Goal: Task Accomplishment & Management: Complete application form

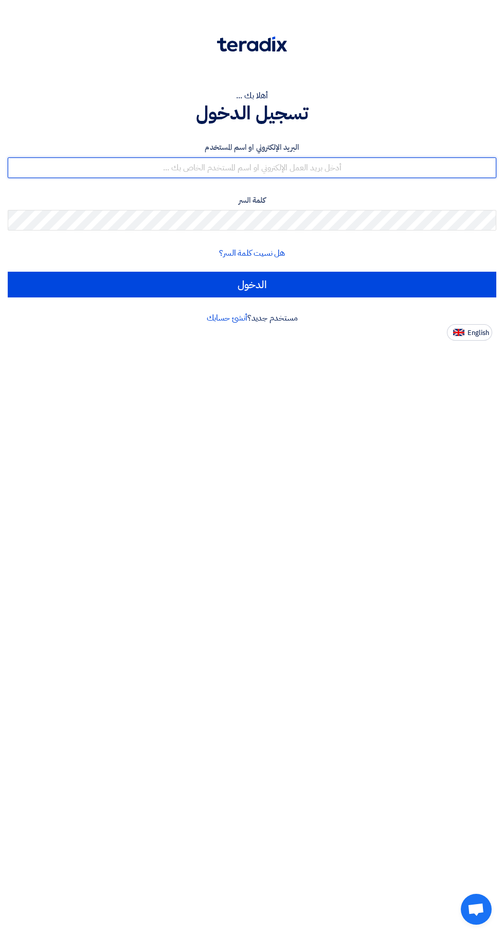
click at [360, 172] on input "text" at bounding box center [252, 167] width 489 height 21
type input "bombom30651@gmail.com"
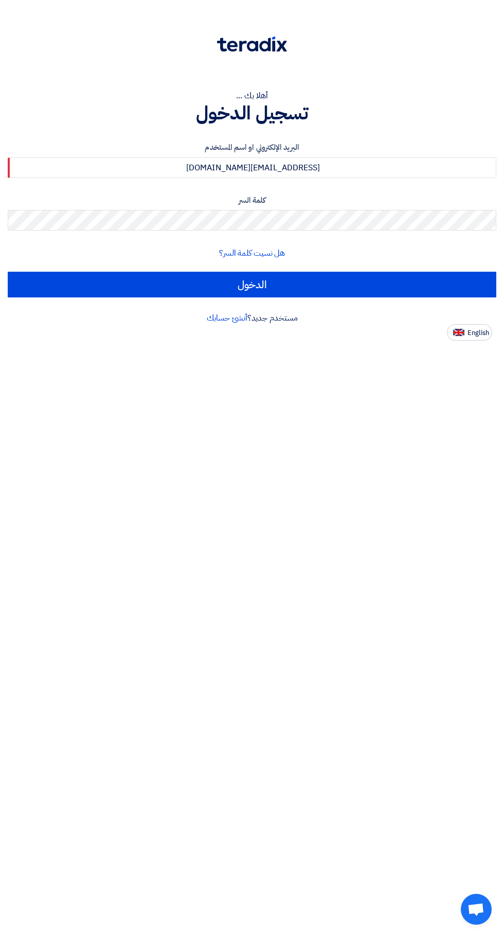
click at [8, 272] on input "الدخول" at bounding box center [252, 285] width 489 height 26
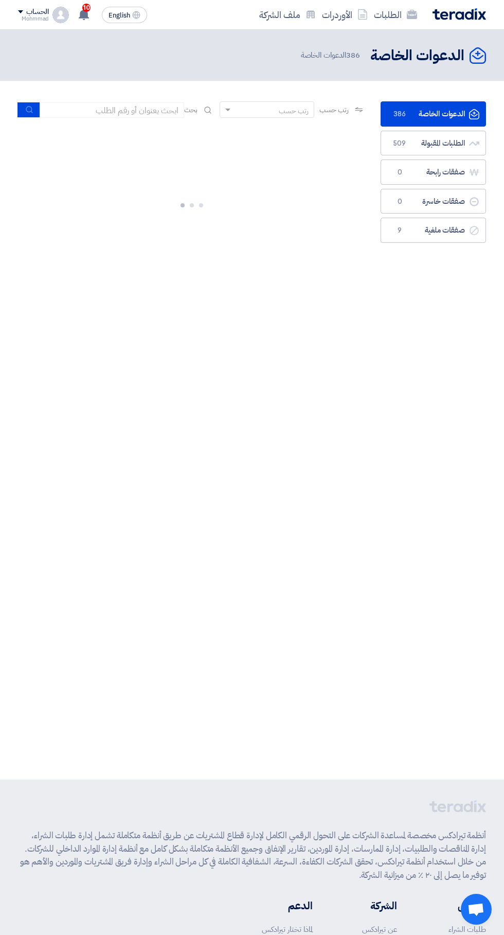
scroll to position [0, -2]
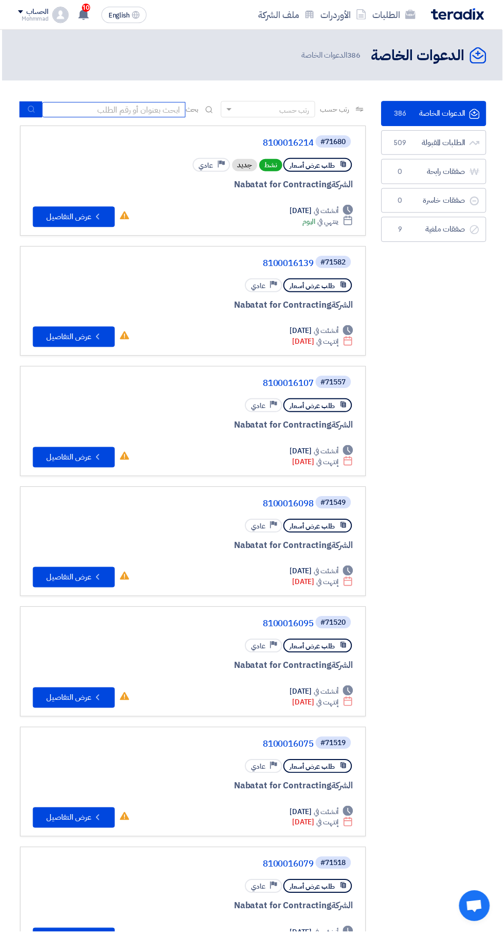
click at [135, 114] on input at bounding box center [114, 109] width 144 height 15
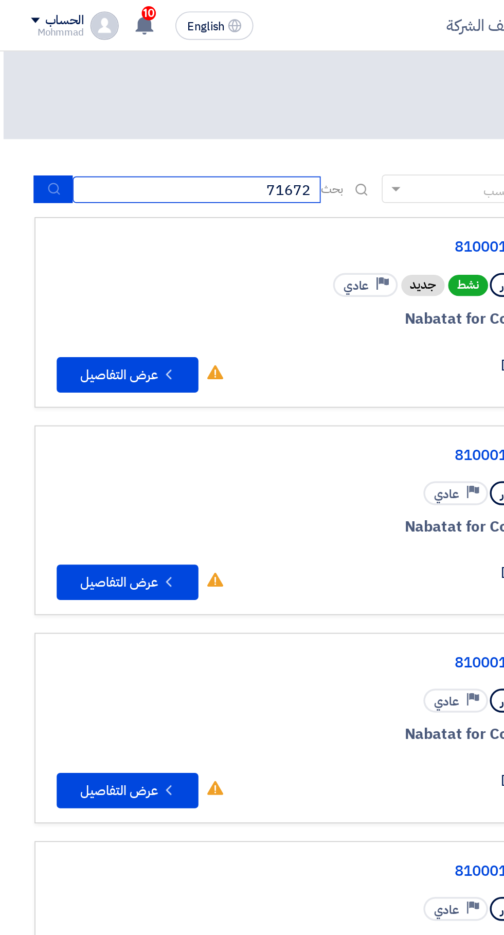
type input "71672"
click at [31, 110] on icon "submit" at bounding box center [31, 109] width 8 height 8
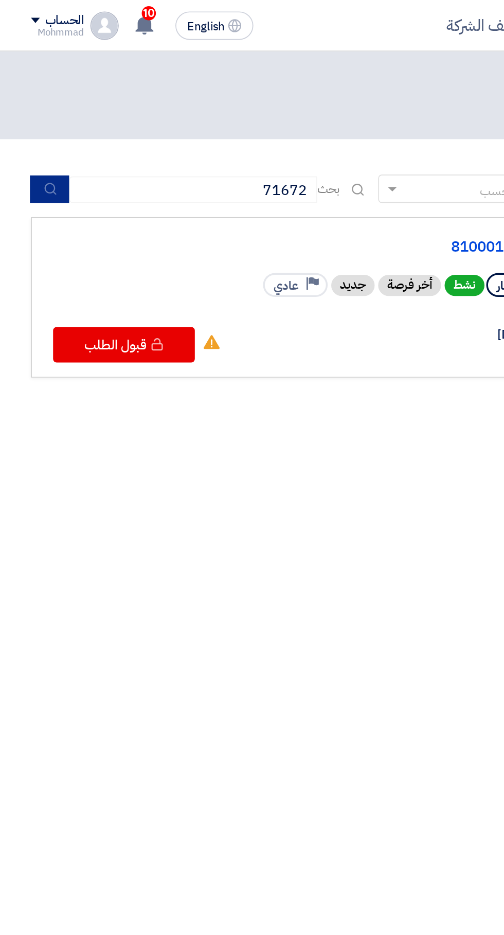
scroll to position [0, -2]
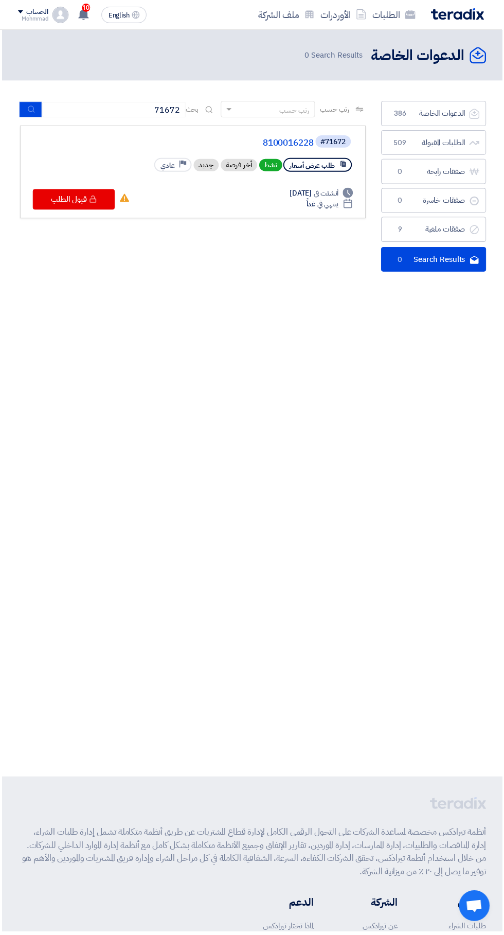
click at [294, 141] on link "8100016228" at bounding box center [212, 143] width 206 height 9
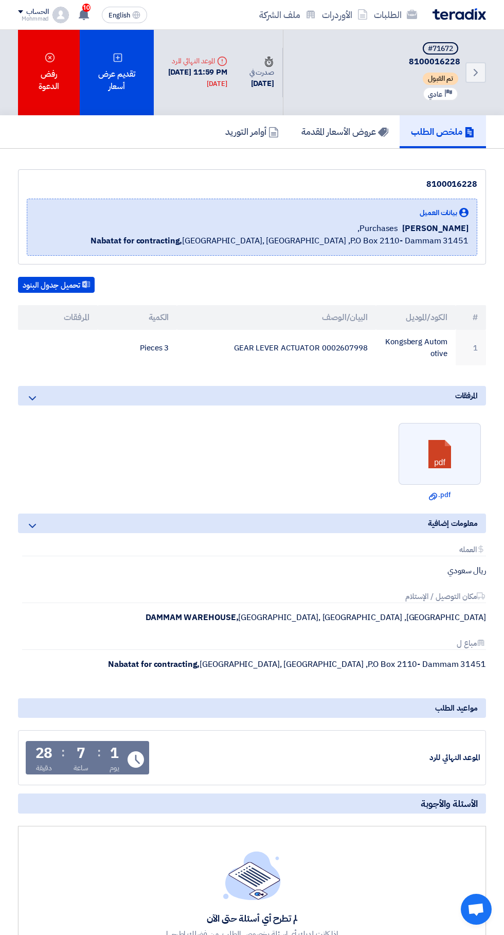
click at [137, 85] on div "تقديم عرض أسعار" at bounding box center [117, 72] width 74 height 85
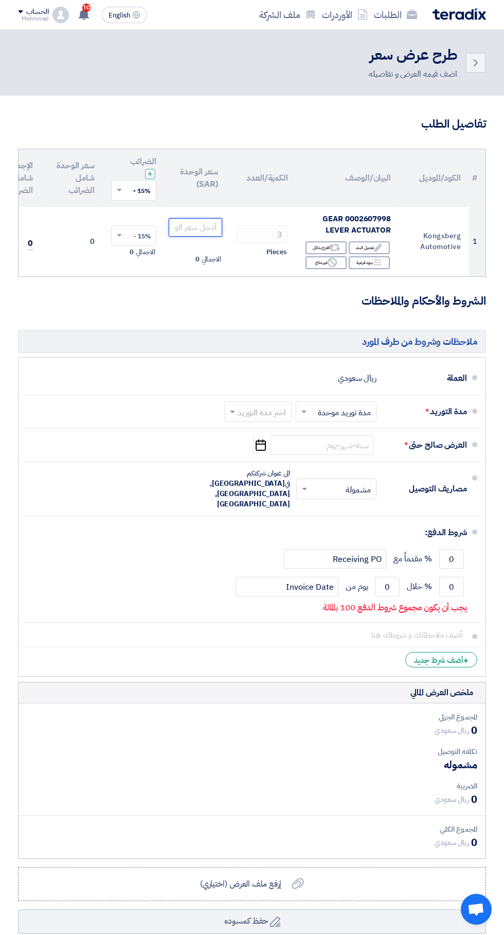
click at [207, 231] on input "number" at bounding box center [196, 227] width 54 height 19
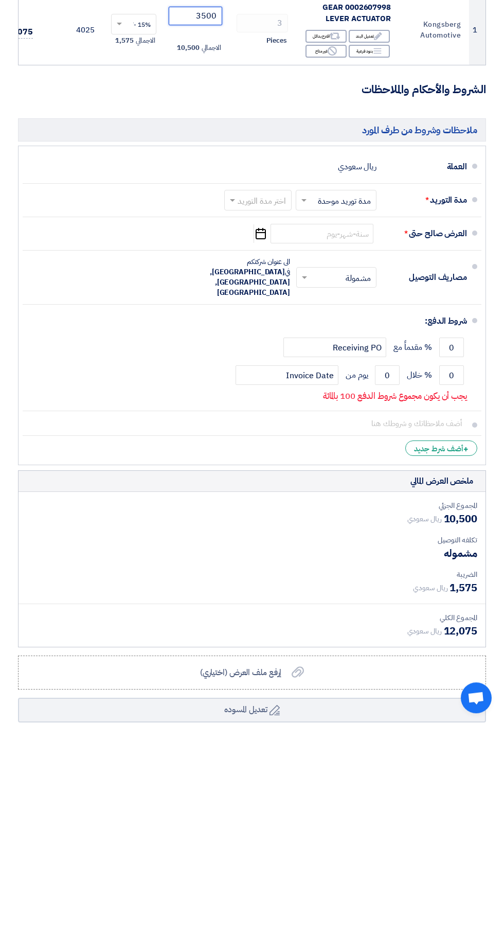
click at [258, 416] on input "text" at bounding box center [256, 412] width 62 height 15
type input "3500"
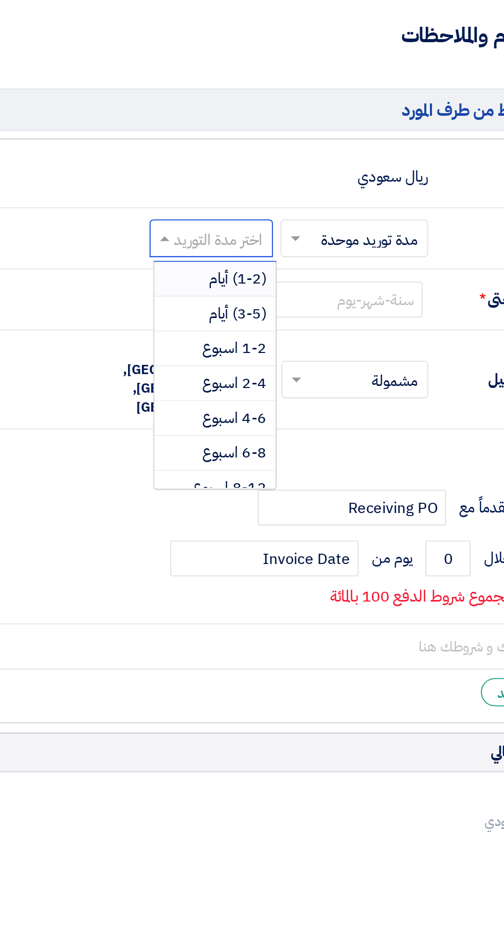
click at [280, 436] on span "(1-2) أيام" at bounding box center [272, 434] width 31 height 12
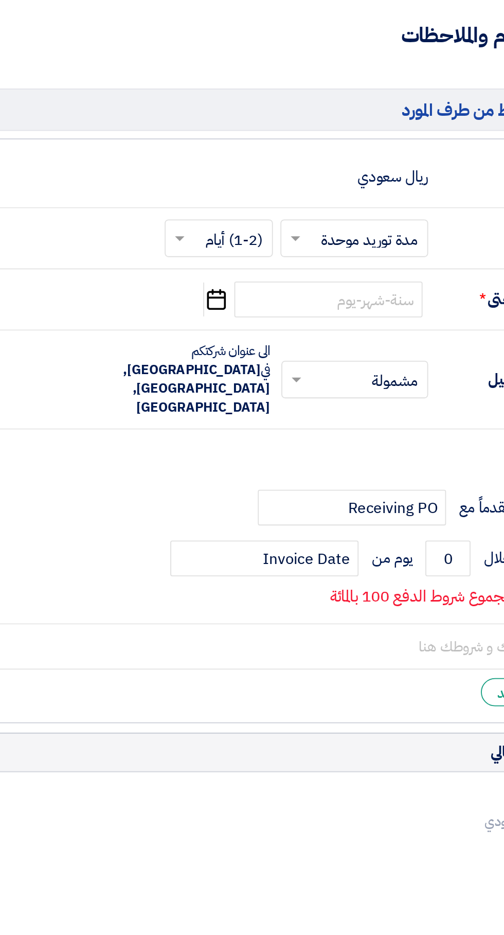
click at [261, 445] on icon "Pick a date" at bounding box center [261, 445] width 14 height 19
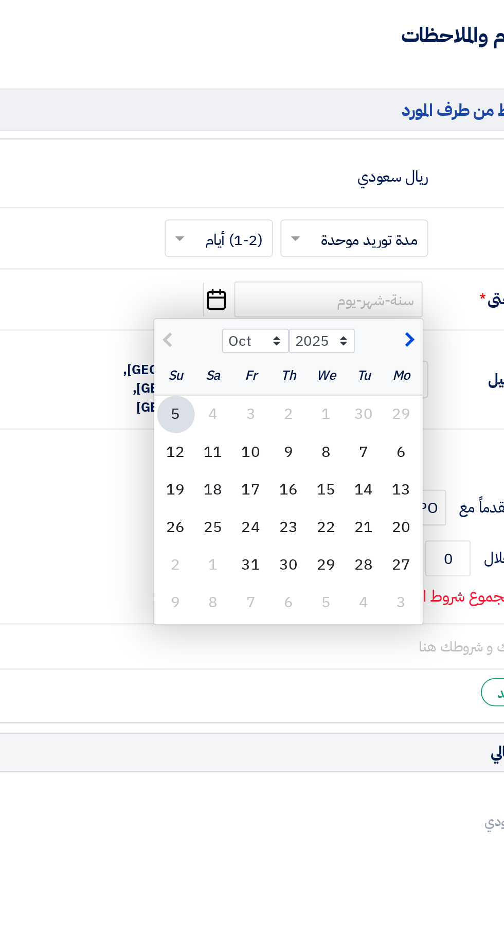
click at [238, 524] on div "12" at bounding box center [238, 528] width 21 height 21
type input "10/12/2025"
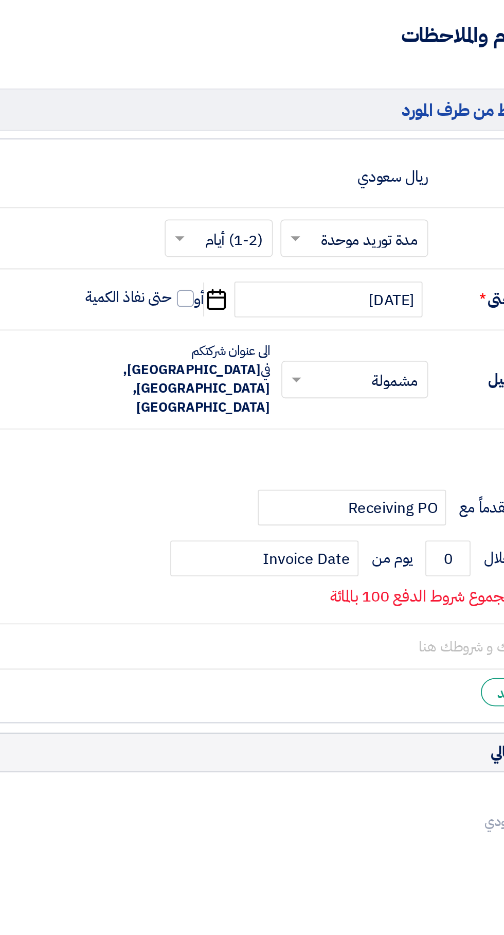
click at [241, 442] on span at bounding box center [243, 444] width 9 height 9
click at [237, 442] on input "حتى نفاذ الكمية" at bounding box center [211, 449] width 49 height 20
checkbox input "true"
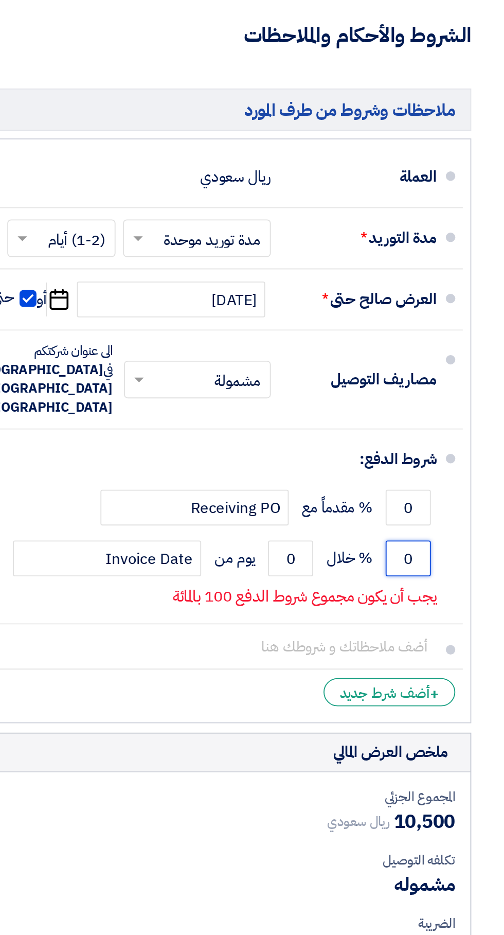
click at [447, 577] on input "0" at bounding box center [451, 587] width 25 height 20
type input "100"
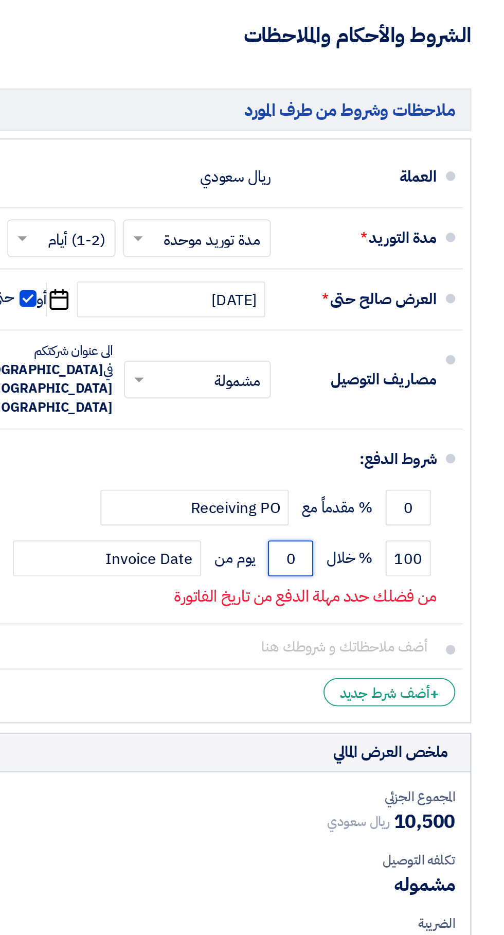
click at [382, 577] on input "0" at bounding box center [387, 587] width 25 height 20
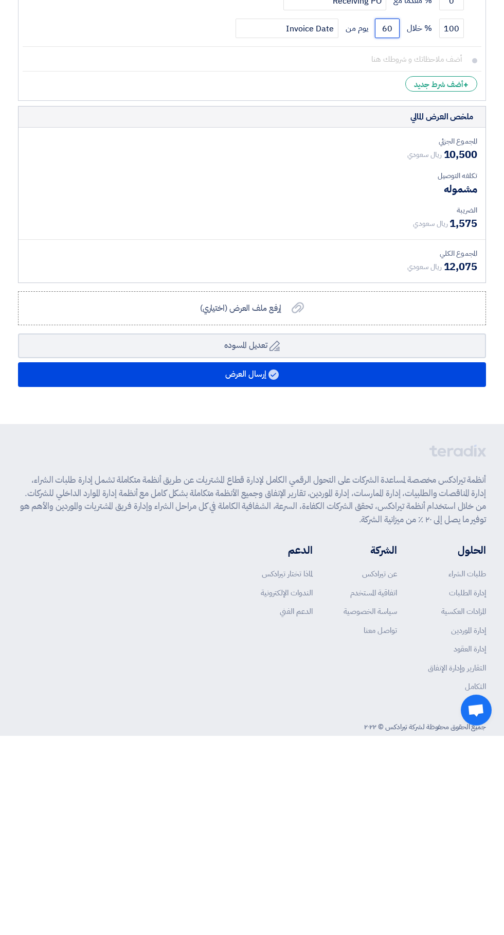
scroll to position [359, 0]
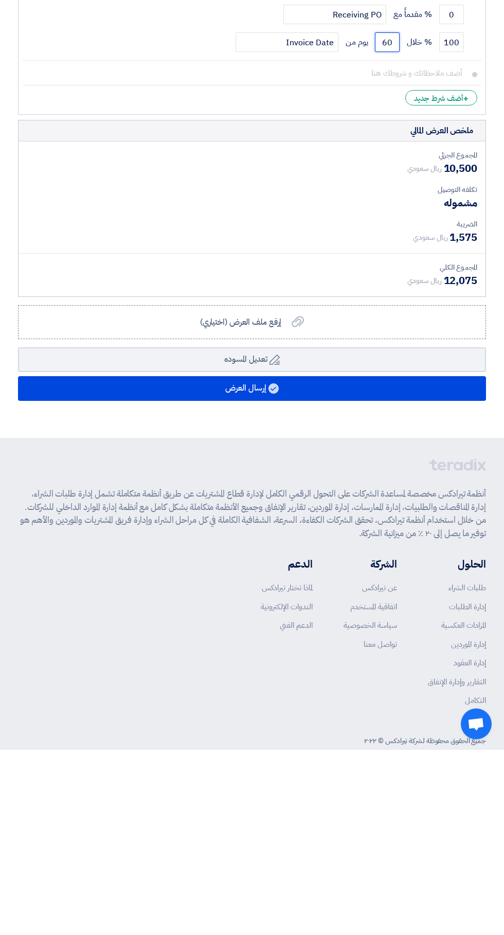
type input "60"
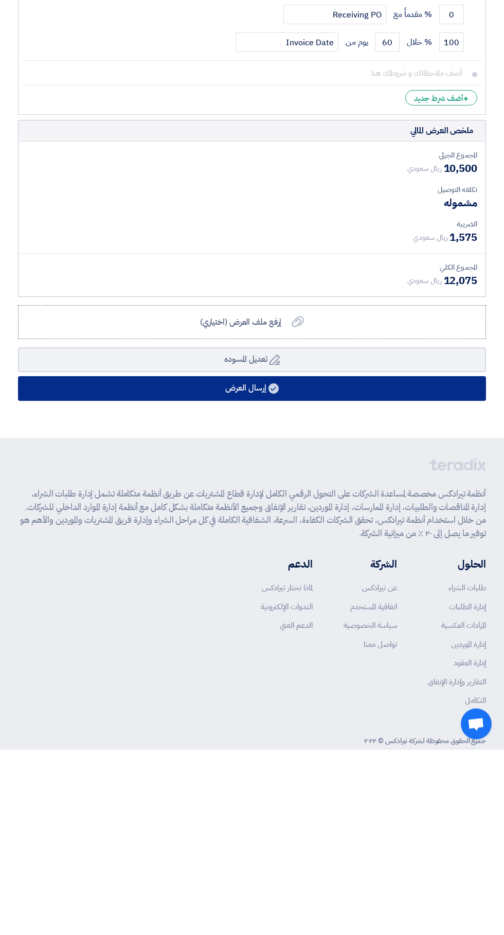
click at [411, 561] on button "إرسال العرض" at bounding box center [252, 573] width 468 height 25
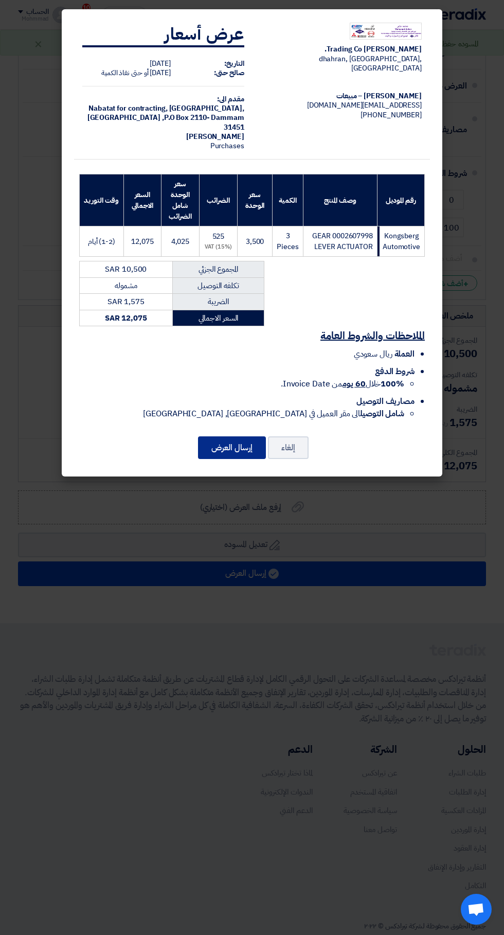
click at [225, 457] on button "إرسال العرض" at bounding box center [232, 447] width 68 height 23
click at [255, 451] on button "إرسال العرض" at bounding box center [232, 447] width 68 height 23
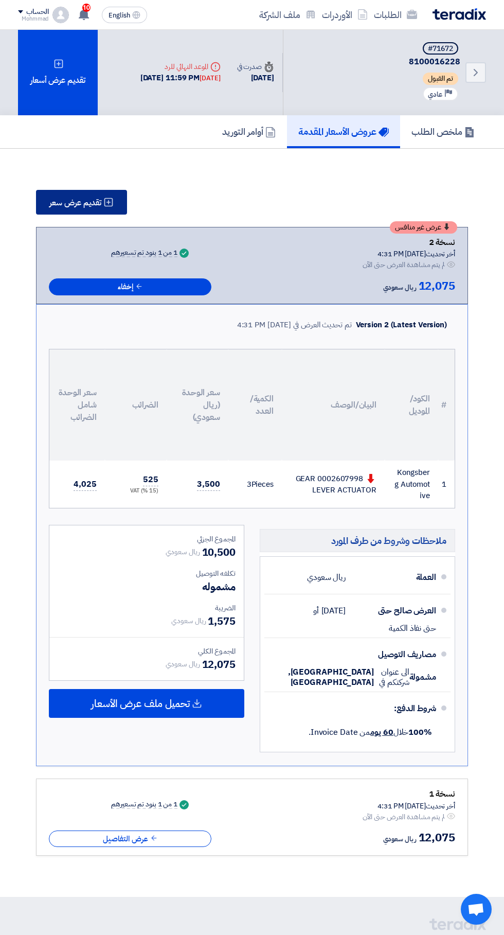
click at [91, 202] on span "تقديم عرض سعر" at bounding box center [75, 203] width 52 height 8
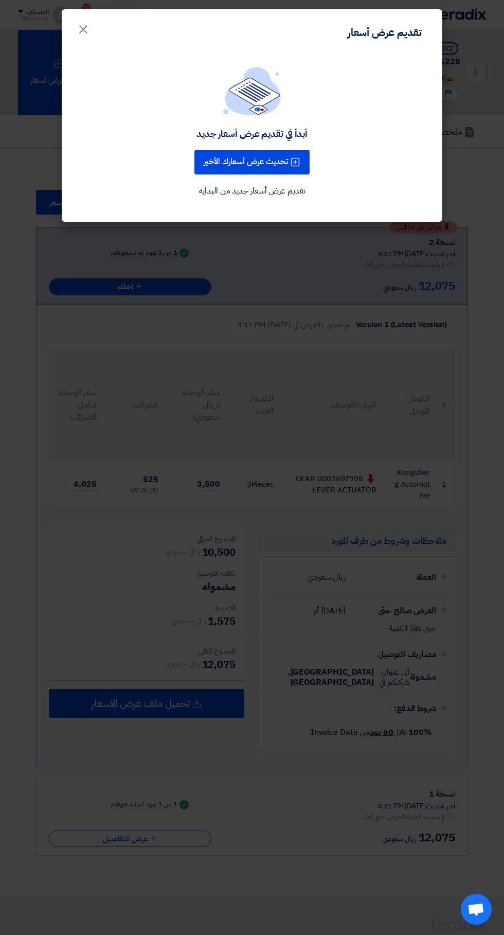
click at [267, 167] on button "تحديث عرض أسعارك الأخير" at bounding box center [251, 162] width 115 height 25
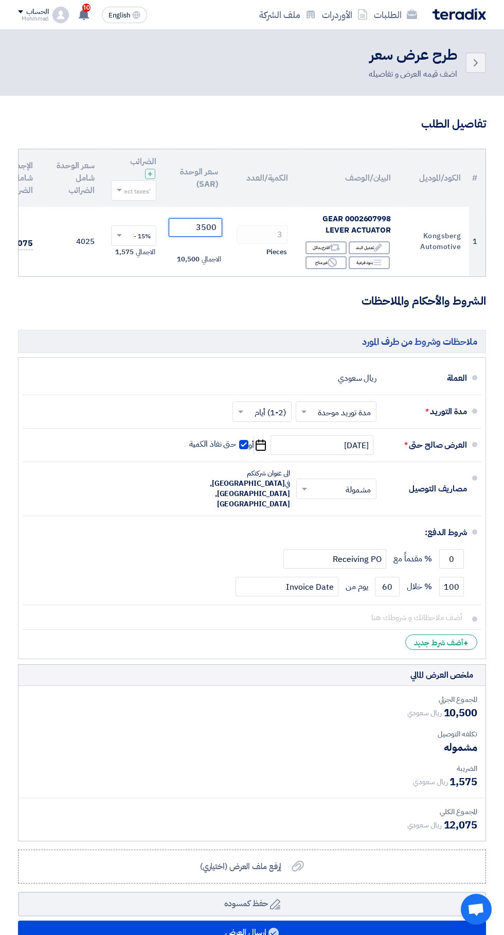
click at [175, 228] on input "3500" at bounding box center [196, 227] width 54 height 19
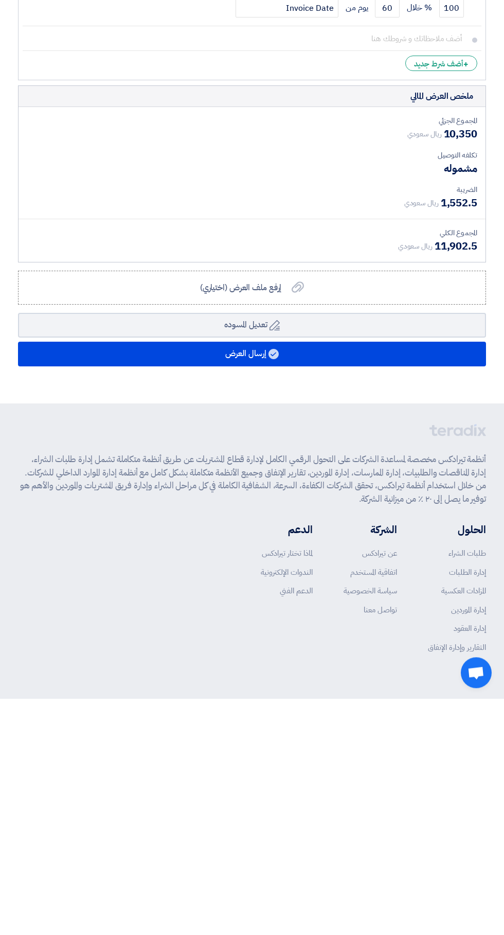
type input "3450"
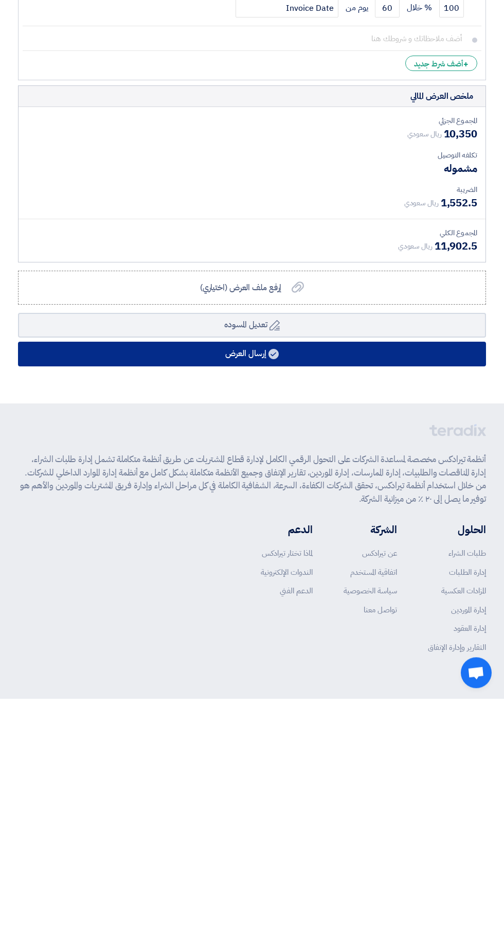
click at [333, 578] on button "إرسال العرض" at bounding box center [252, 590] width 468 height 25
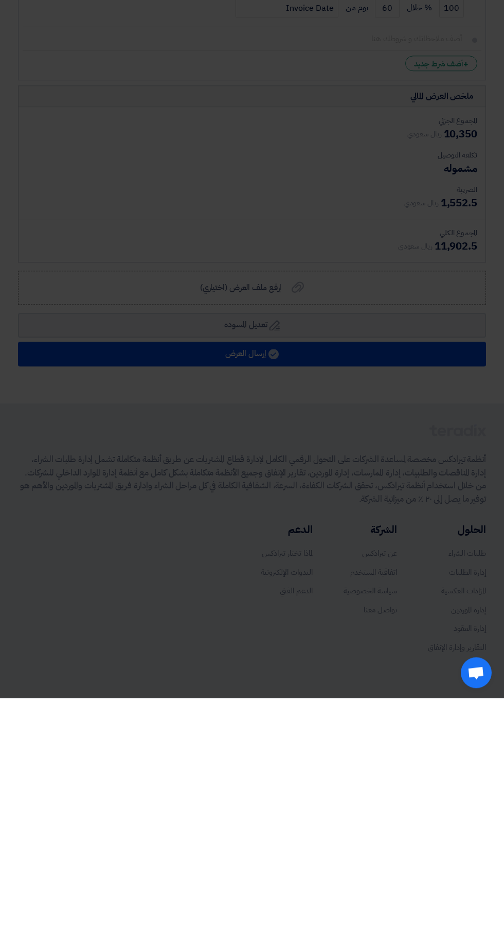
scroll to position [343, 0]
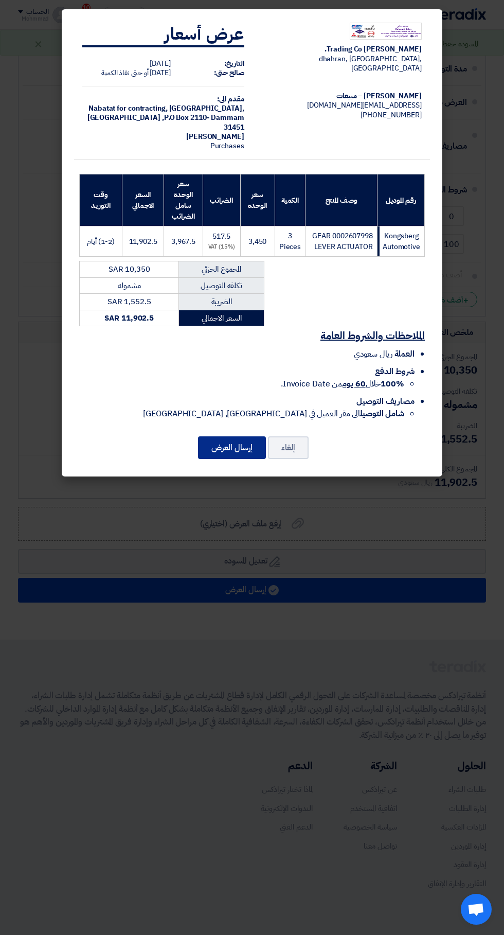
click at [238, 453] on button "إرسال العرض" at bounding box center [232, 447] width 68 height 23
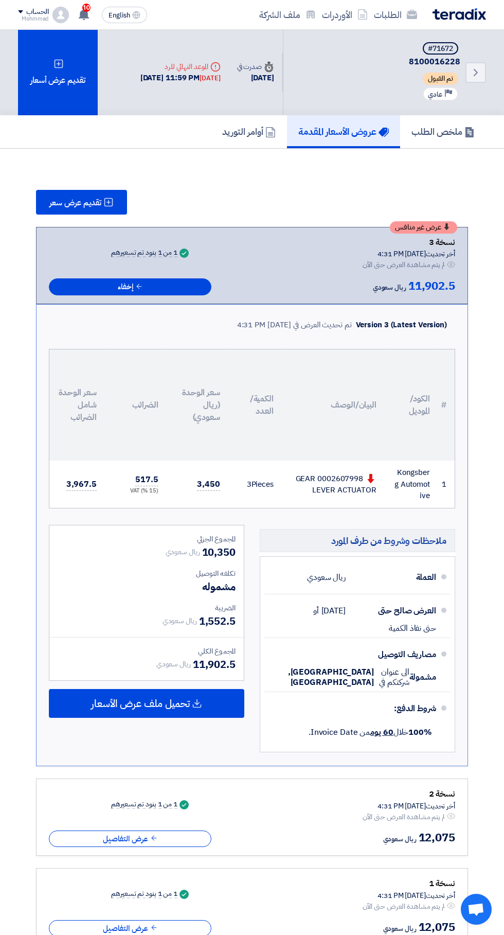
click at [60, 77] on div "تقديم عرض أسعار" at bounding box center [58, 72] width 80 height 85
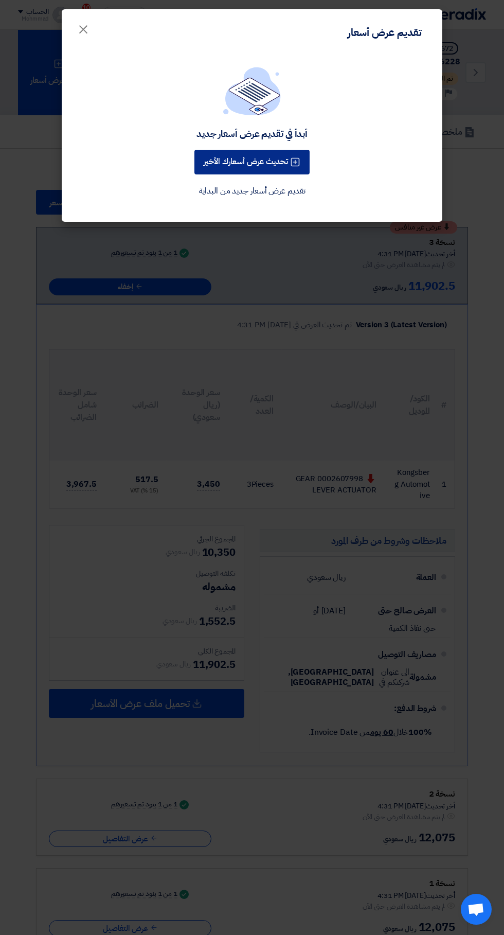
click at [270, 162] on button "تحديث عرض أسعارك الأخير" at bounding box center [251, 162] width 115 height 25
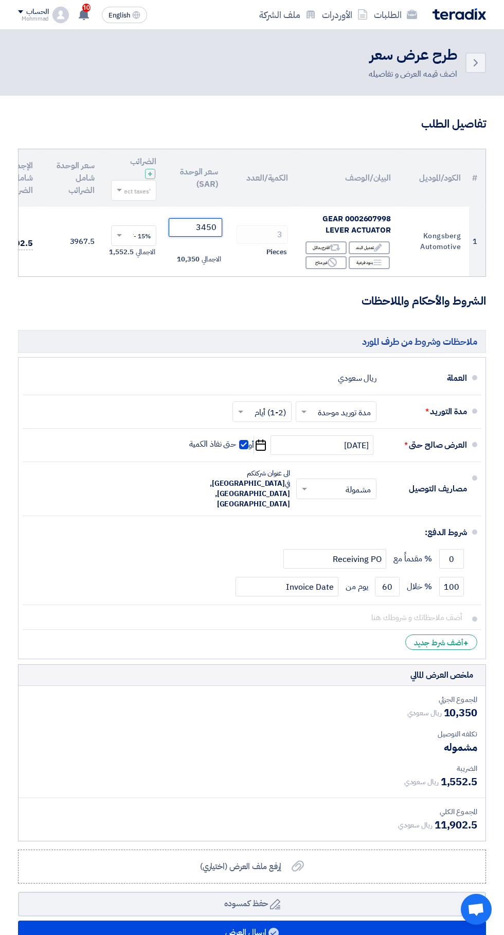
click at [180, 229] on input "3450" at bounding box center [196, 227] width 54 height 19
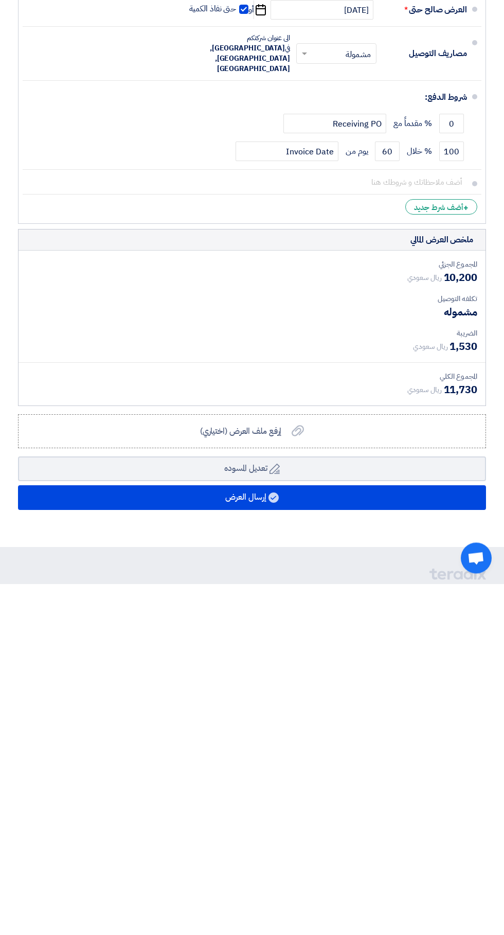
type input "3400"
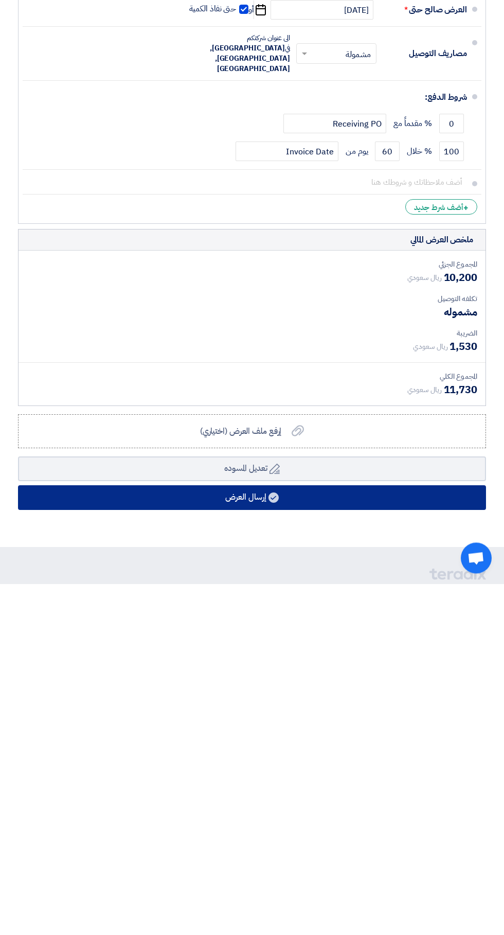
click at [323, 837] on button "إرسال العرض" at bounding box center [252, 849] width 468 height 25
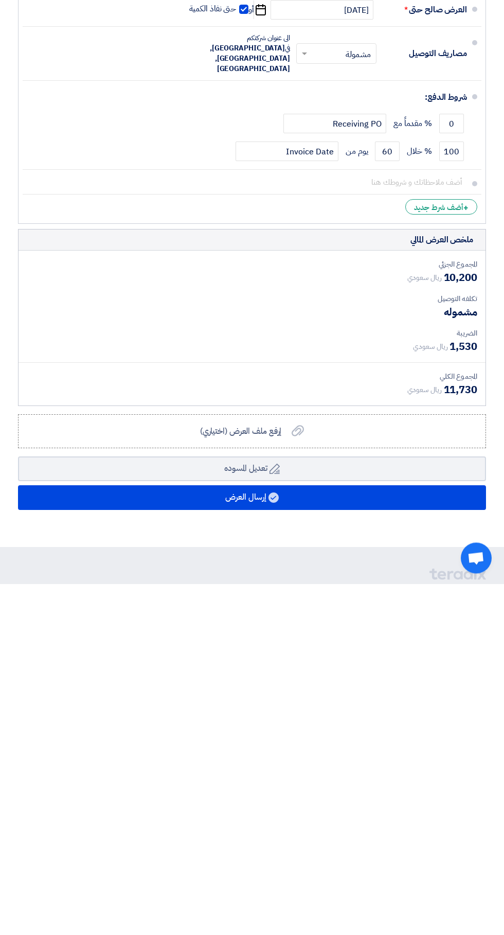
scroll to position [84, 0]
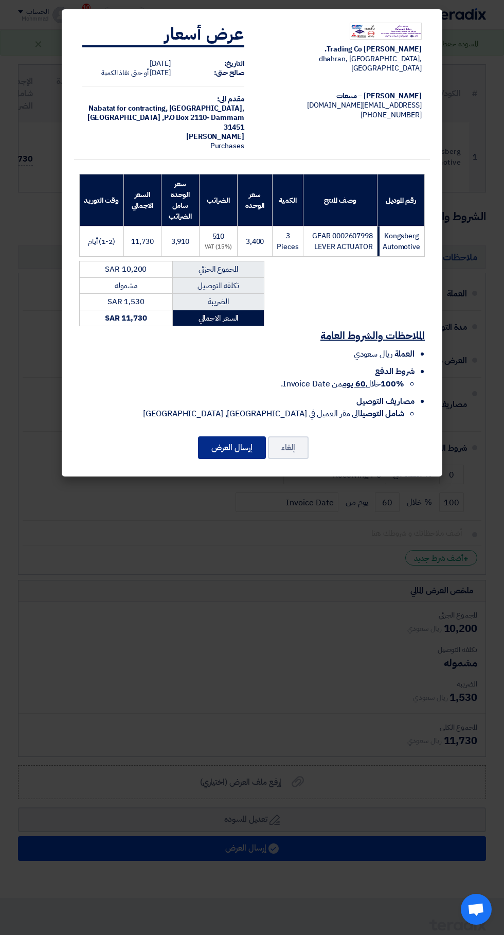
click at [239, 441] on button "إرسال العرض" at bounding box center [232, 447] width 68 height 23
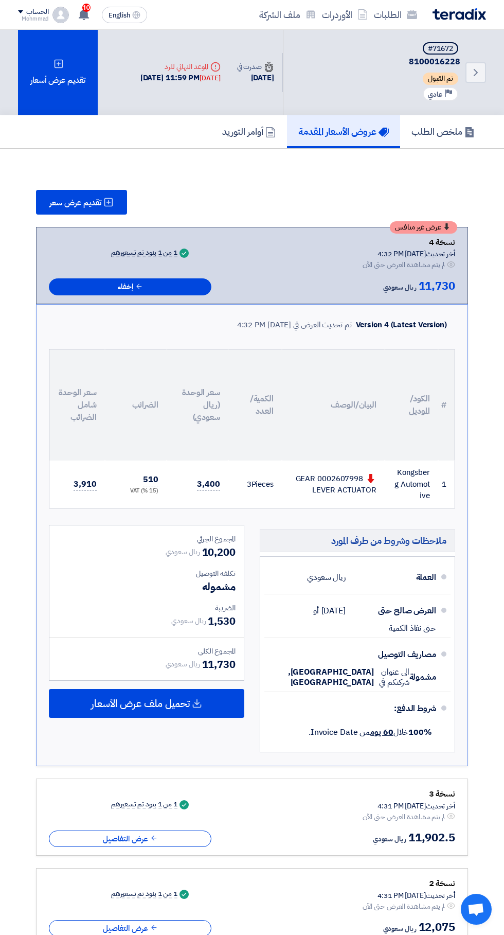
click at [52, 62] on div "تقديم عرض أسعار" at bounding box center [58, 72] width 80 height 85
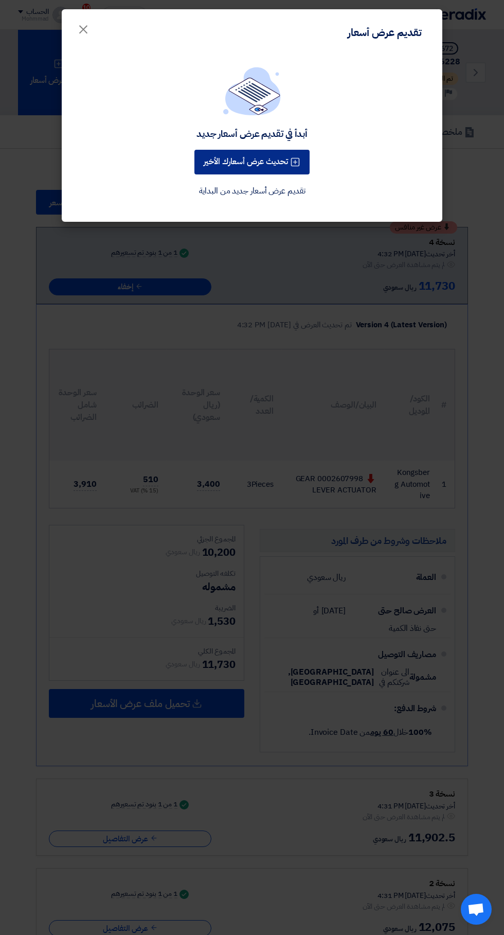
click at [286, 169] on button "تحديث عرض أسعارك الأخير" at bounding box center [251, 162] width 115 height 25
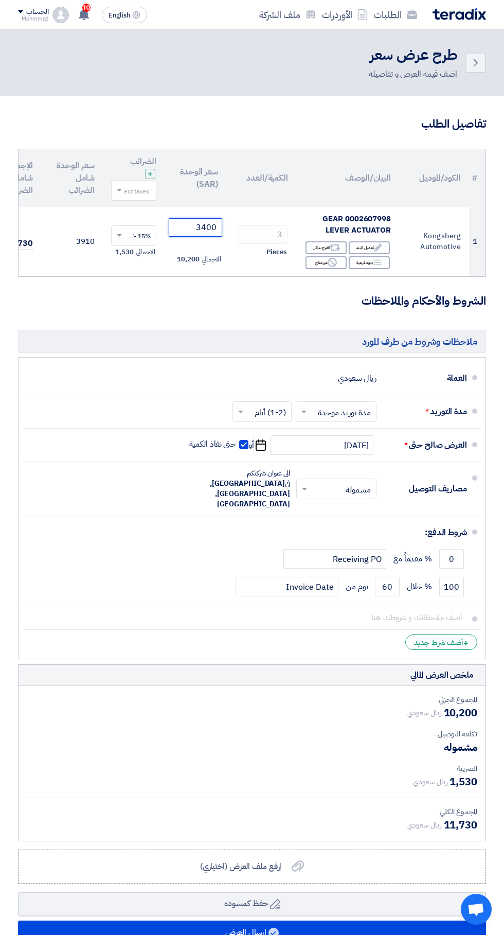
click at [183, 226] on input "3400" at bounding box center [196, 227] width 54 height 19
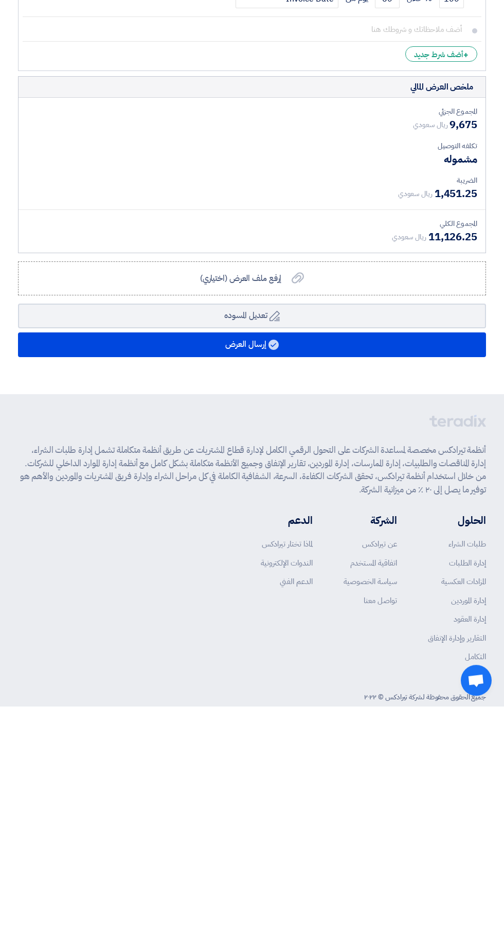
type input "3225"
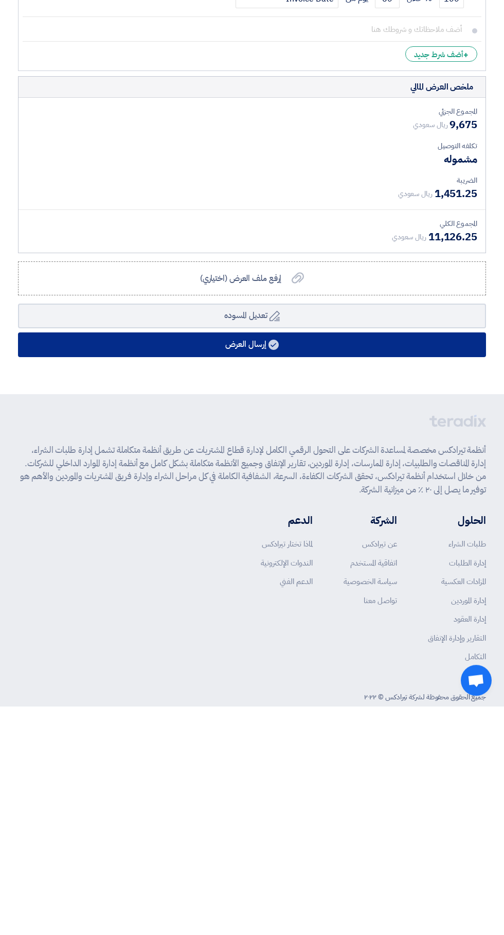
click at [291, 561] on button "إرسال العرض" at bounding box center [252, 573] width 468 height 25
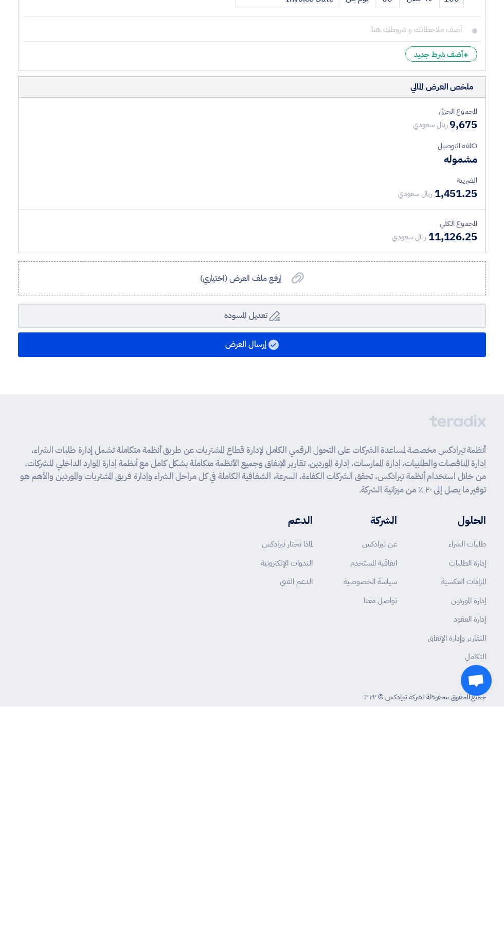
scroll to position [359, 0]
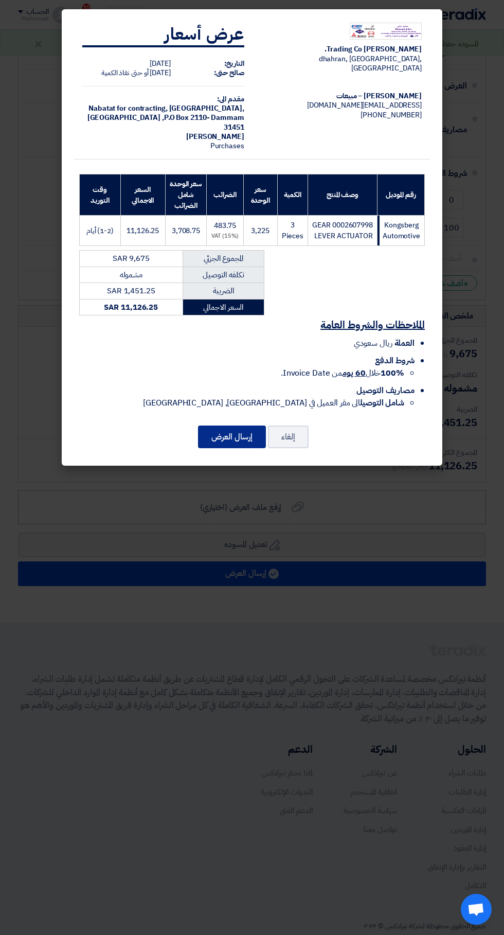
click at [239, 447] on button "إرسال العرض" at bounding box center [232, 437] width 68 height 23
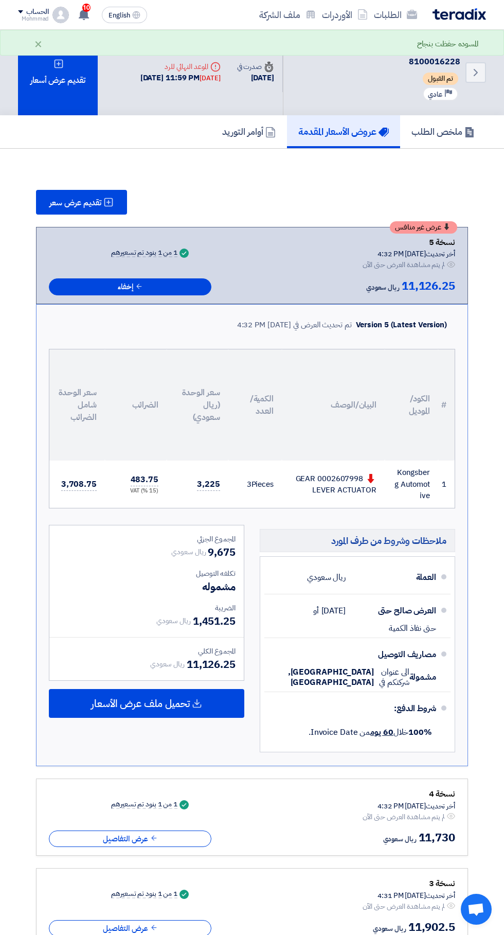
click at [67, 88] on div "تقديم عرض أسعار" at bounding box center [58, 72] width 80 height 85
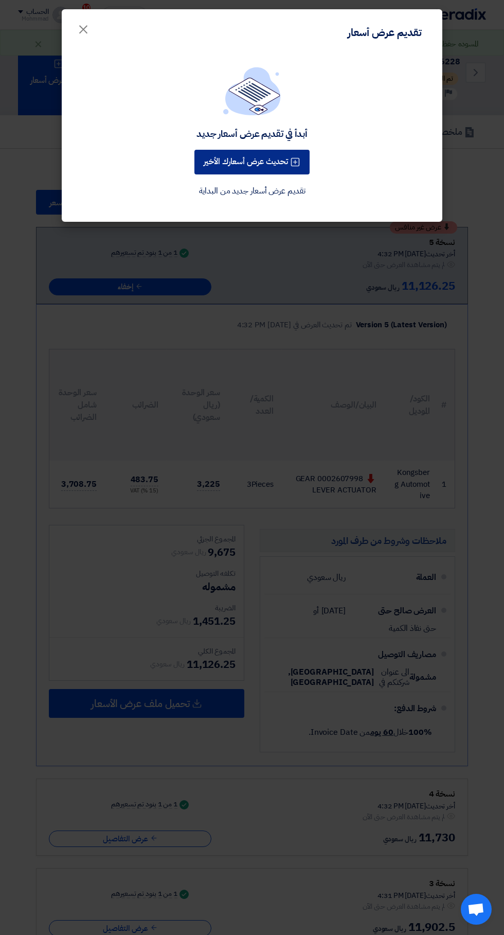
click at [256, 155] on button "تحديث عرض أسعارك الأخير" at bounding box center [251, 162] width 115 height 25
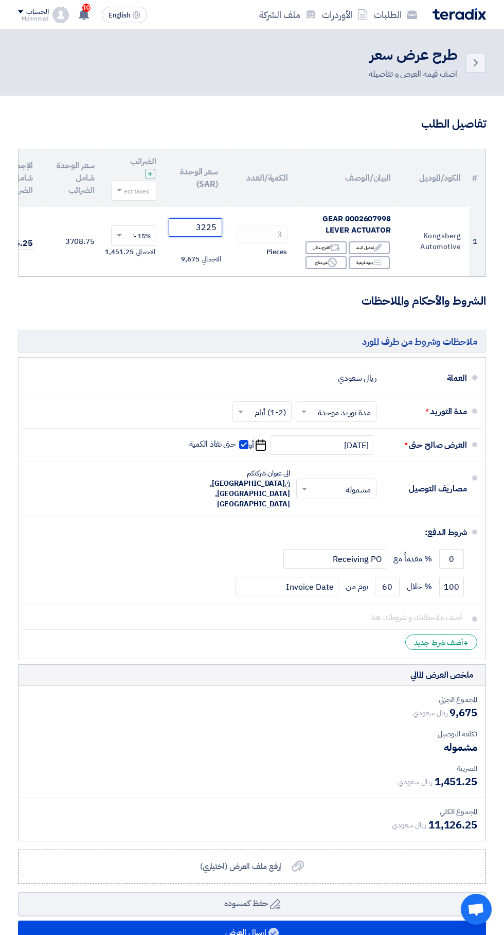
click at [181, 227] on input "3225" at bounding box center [196, 227] width 54 height 19
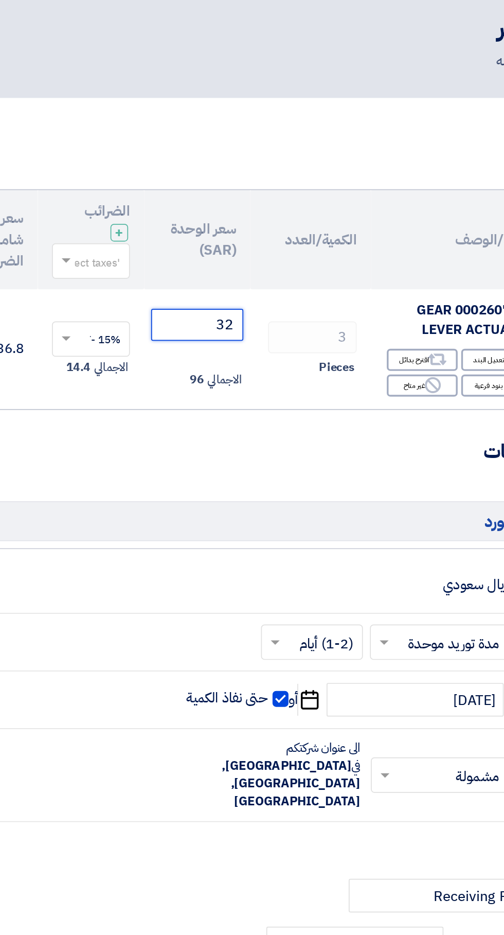
type input "3"
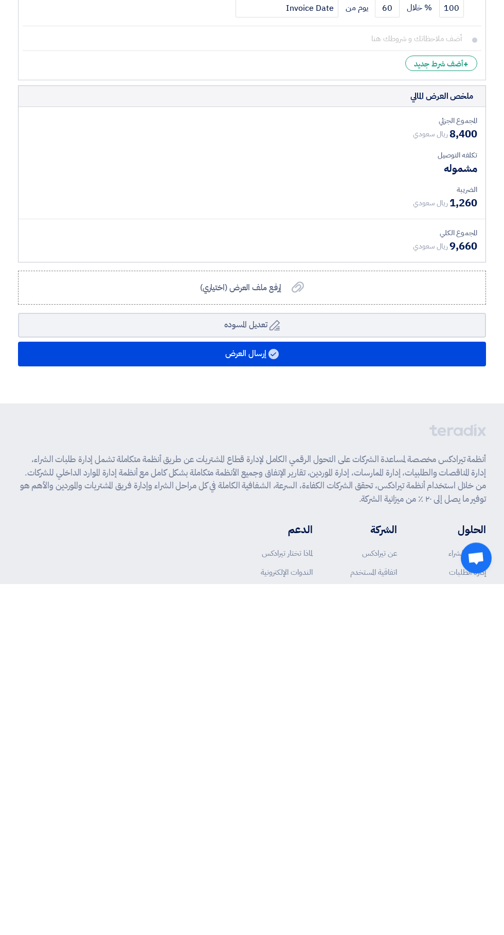
type input "2800"
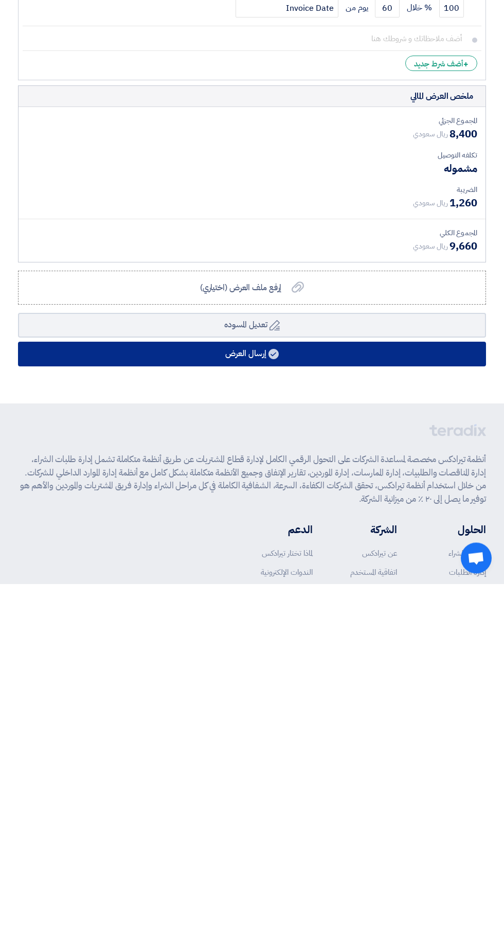
click at [330, 694] on button "إرسال العرض" at bounding box center [252, 705] width 468 height 25
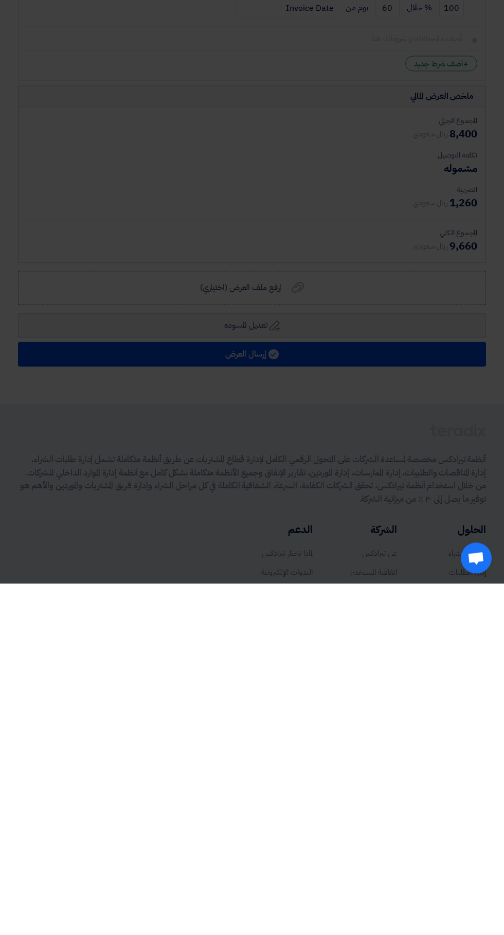
scroll to position [227, 0]
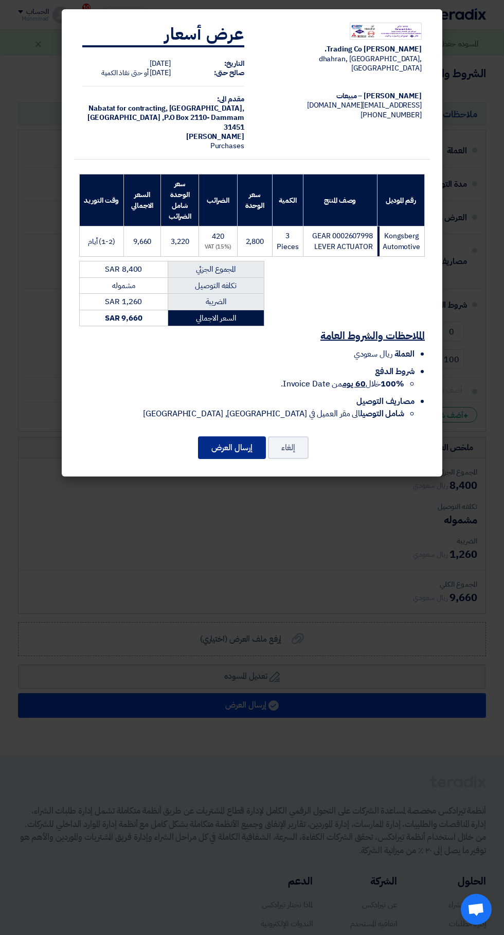
click at [241, 447] on button "إرسال العرض" at bounding box center [232, 447] width 68 height 23
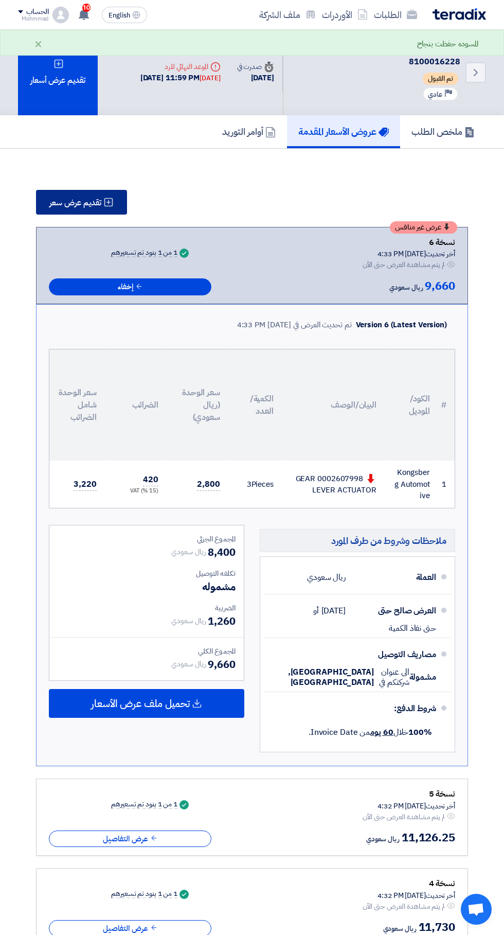
click at [92, 202] on span "تقديم عرض سعر" at bounding box center [75, 203] width 52 height 8
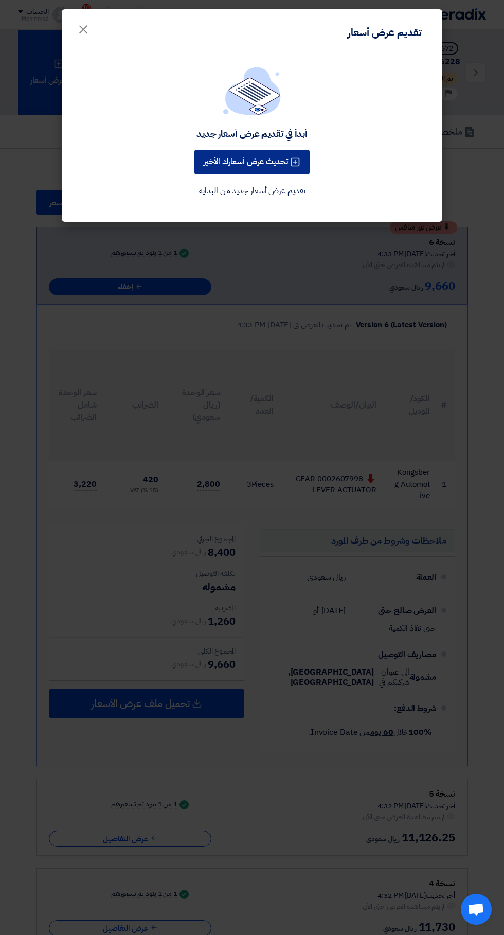
click at [296, 162] on use at bounding box center [295, 162] width 9 height 9
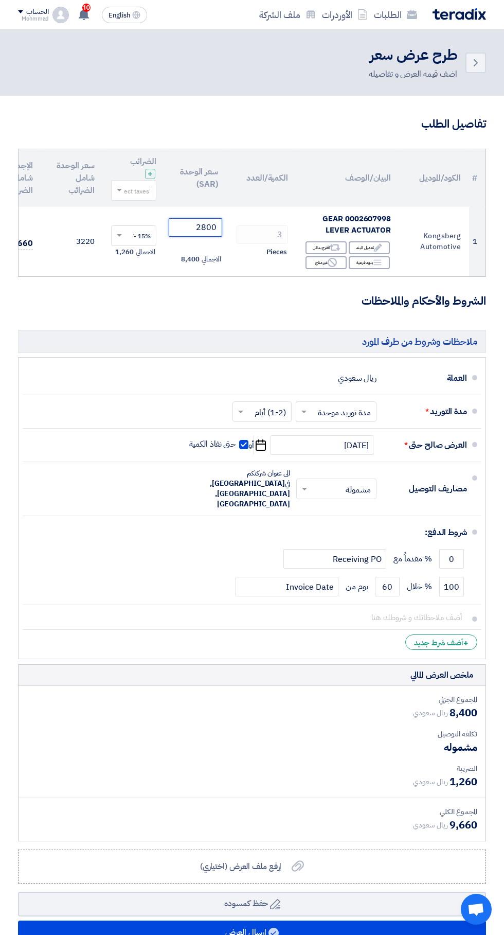
click at [177, 227] on input "2800" at bounding box center [196, 227] width 54 height 19
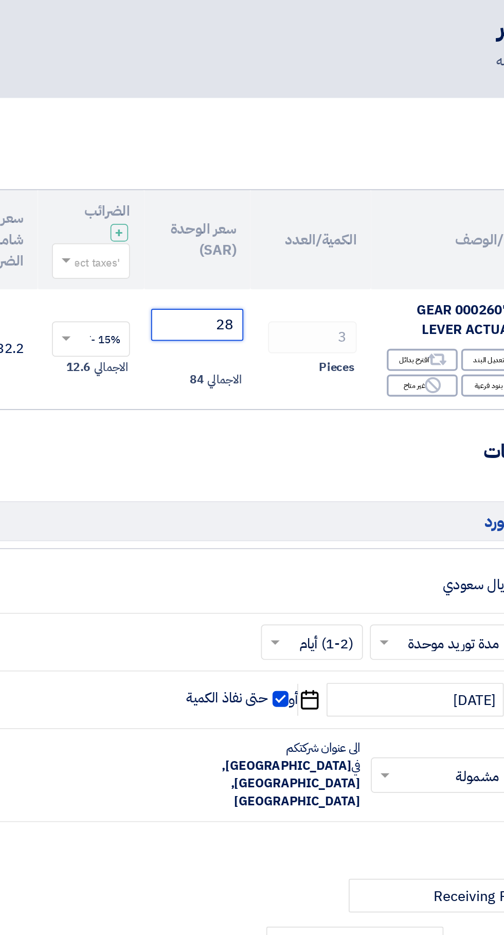
type input "2"
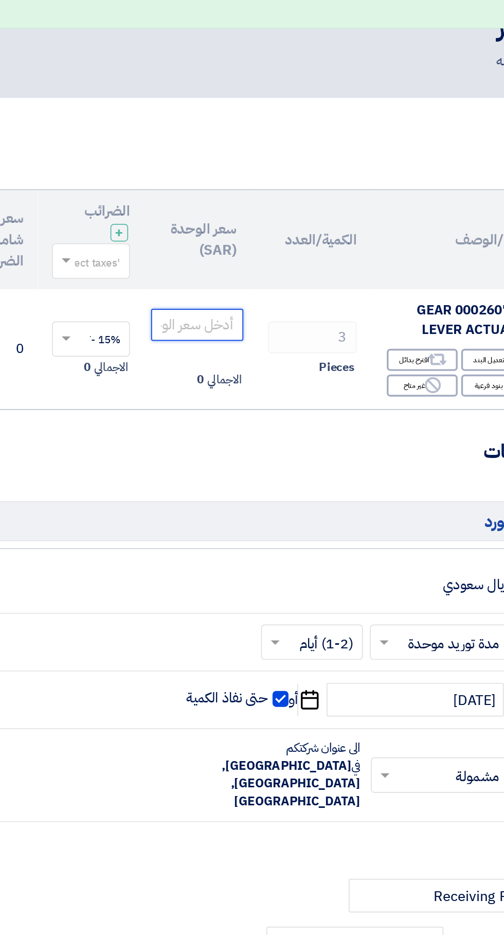
click at [200, 227] on input "number" at bounding box center [196, 227] width 54 height 19
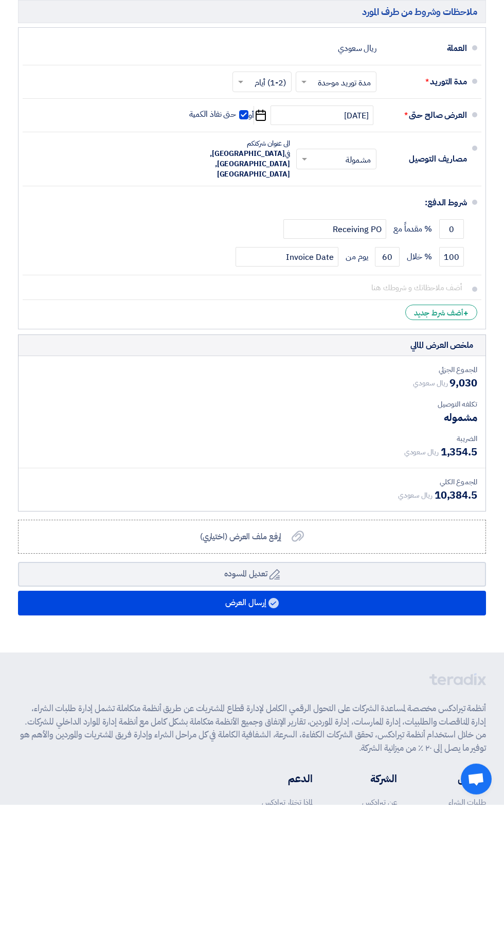
scroll to position [199, 0]
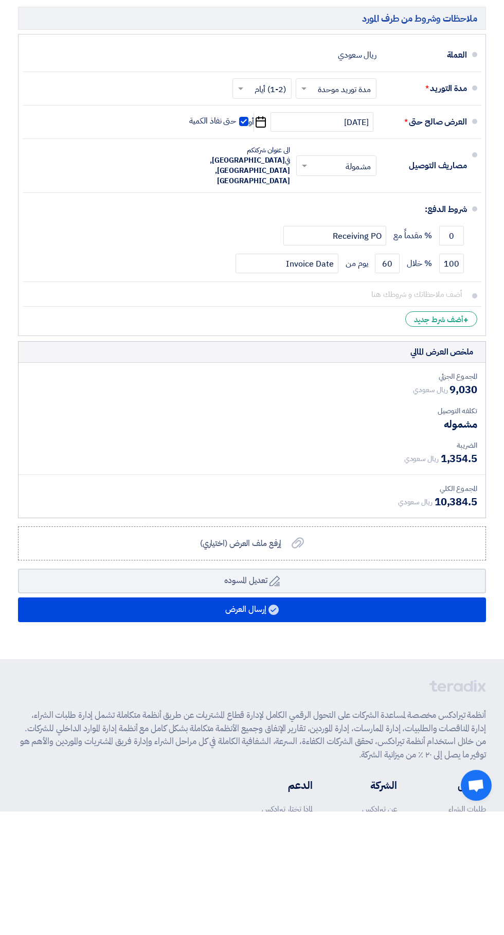
type input "3010"
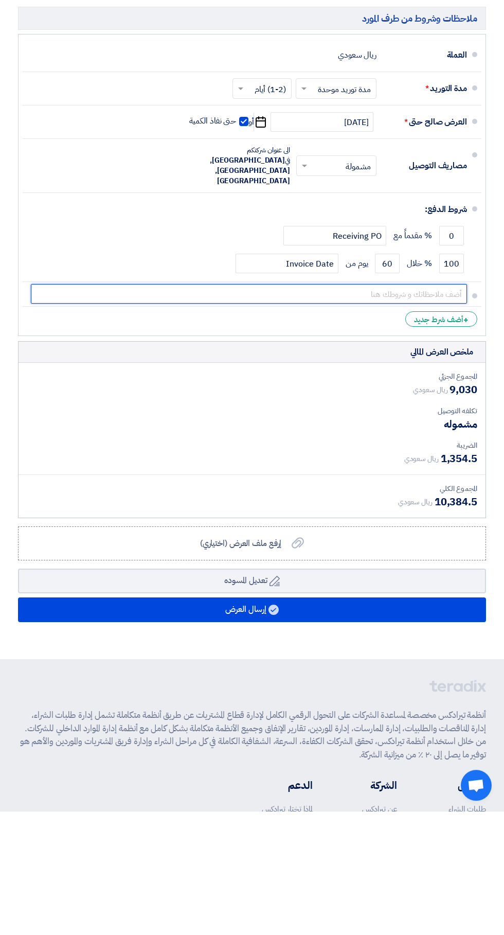
click at [393, 408] on input "text" at bounding box center [249, 418] width 436 height 20
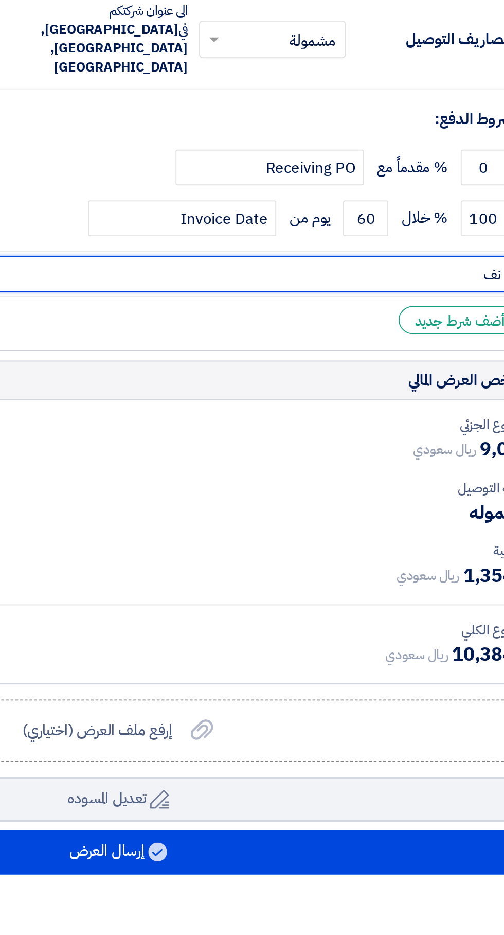
type input "ن"
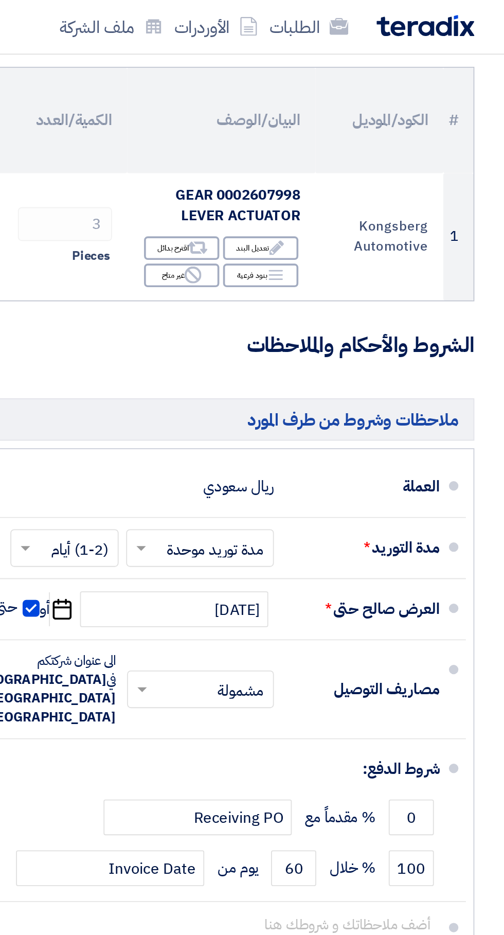
scroll to position [112, 0]
copy td "Kongsberg Automotive"
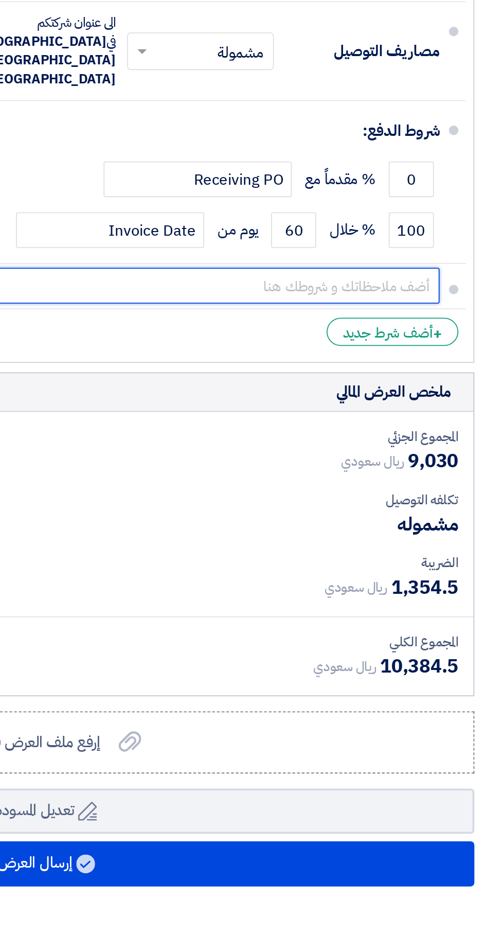
click at [377, 324] on input "text" at bounding box center [249, 334] width 436 height 20
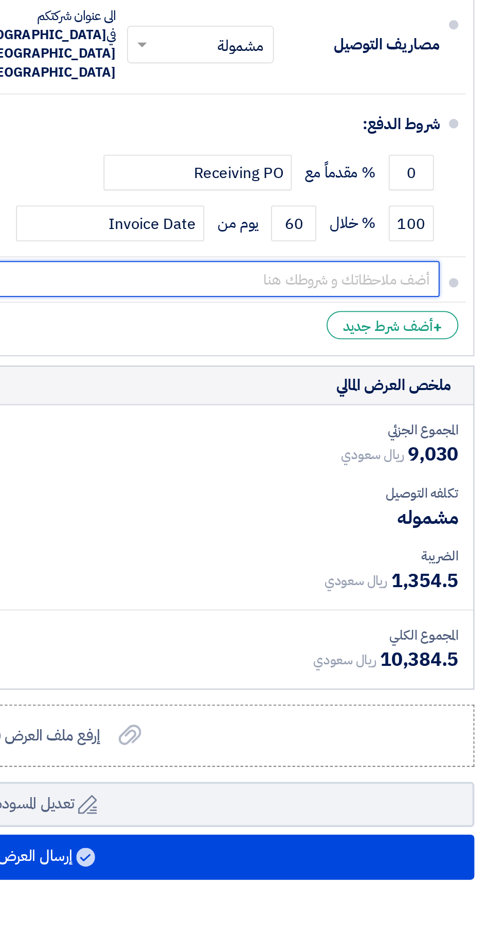
scroll to position [284, 0]
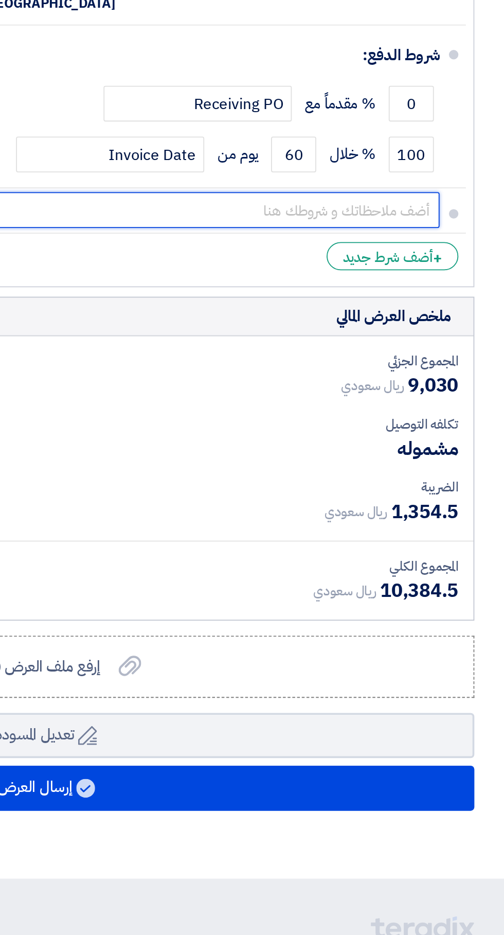
click at [405, 324] on input "text" at bounding box center [249, 334] width 436 height 20
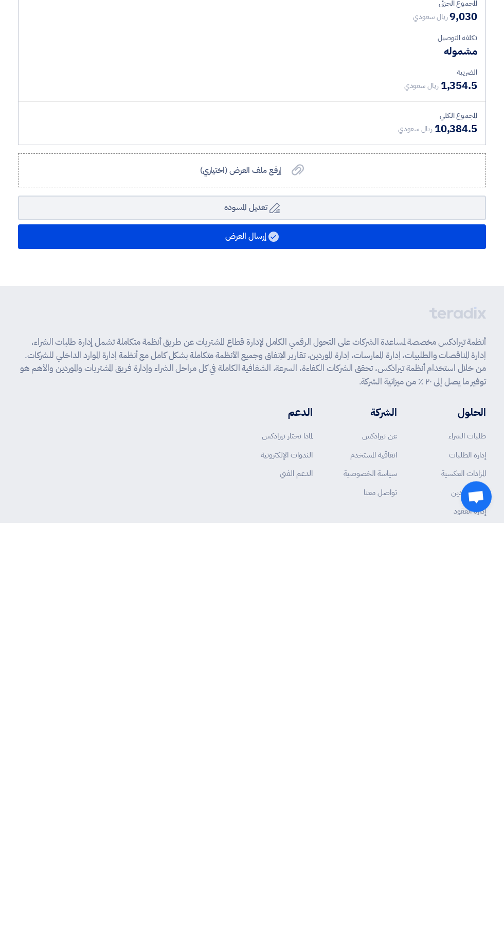
type input "Kongsberg Automotive"
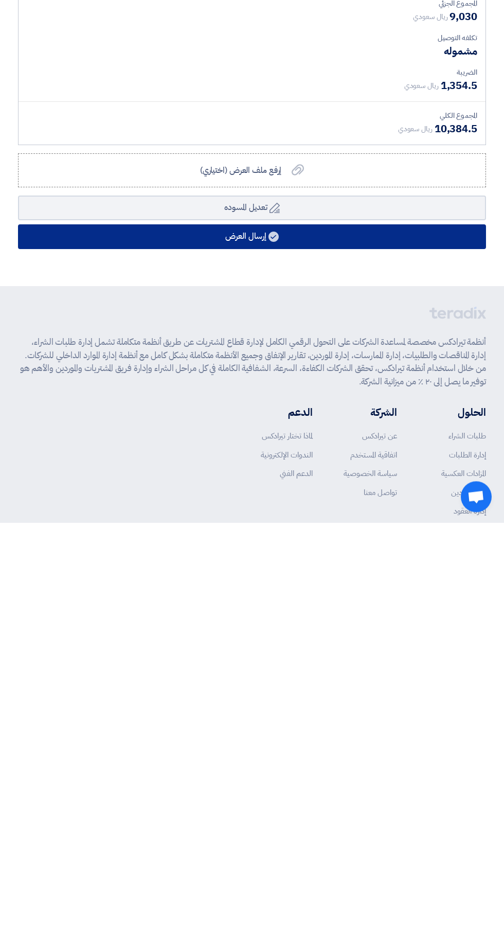
click at [356, 637] on button "إرسال العرض" at bounding box center [252, 649] width 468 height 25
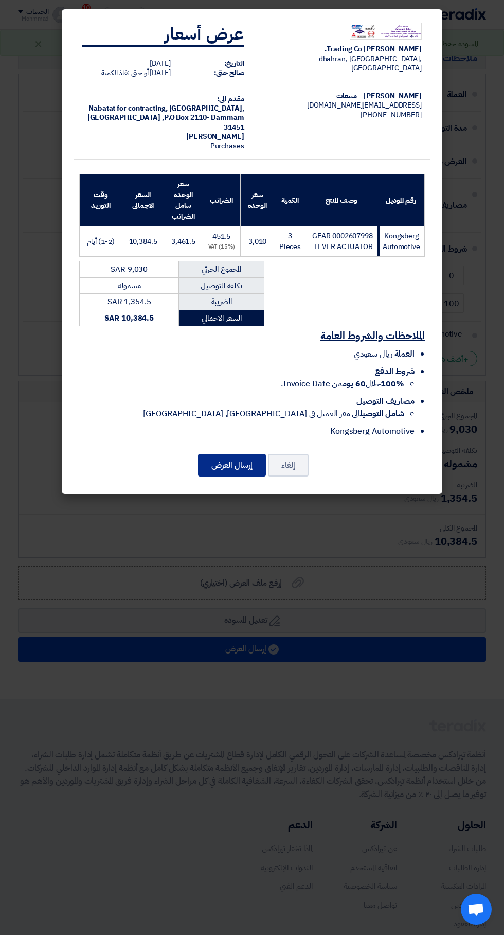
click at [250, 472] on button "إرسال العرض" at bounding box center [232, 465] width 68 height 23
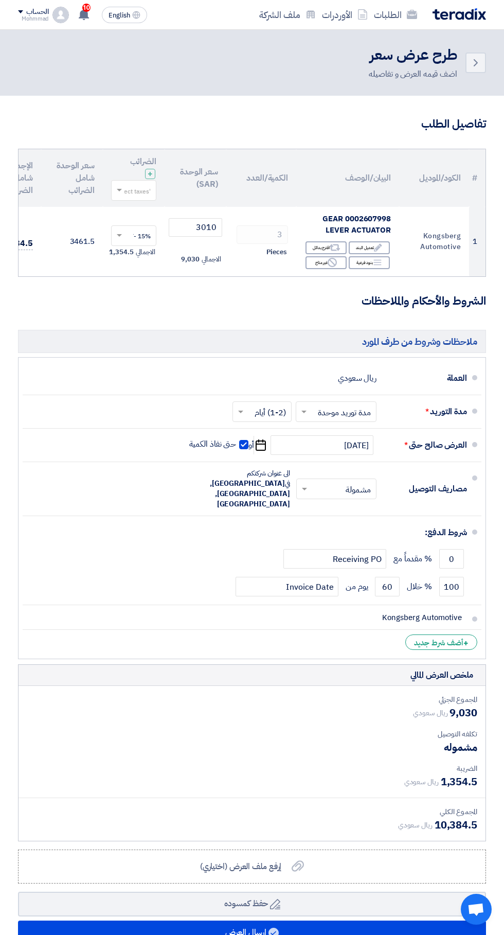
click at [475, 63] on icon "Back" at bounding box center [476, 63] width 12 height 12
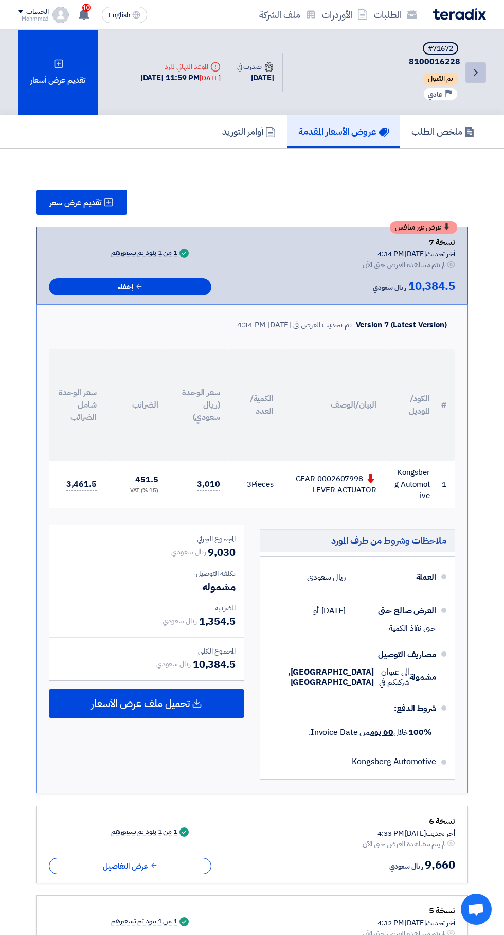
click at [475, 72] on icon "Back" at bounding box center [476, 72] width 12 height 12
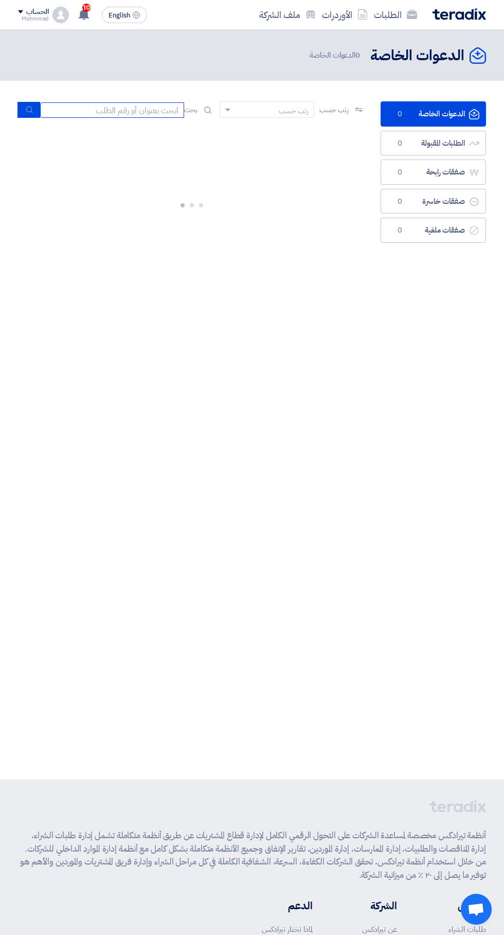
click at [130, 113] on input at bounding box center [112, 109] width 144 height 15
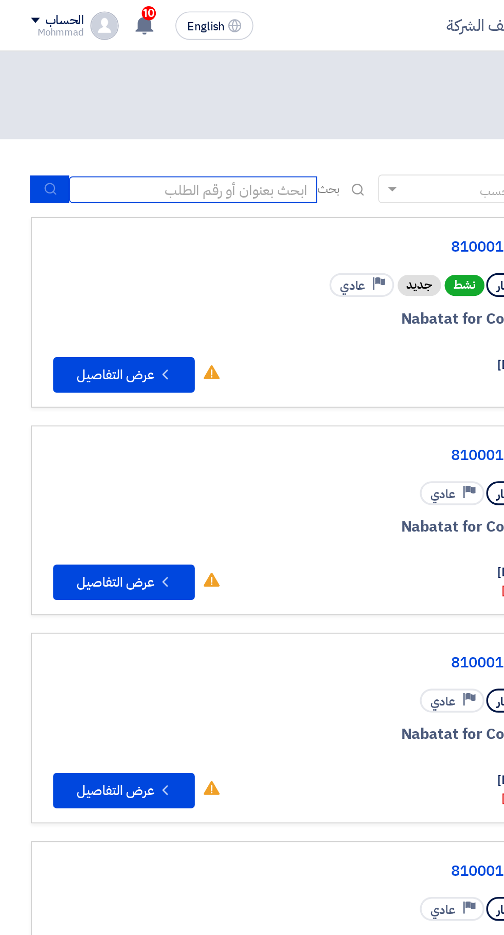
scroll to position [0, -2]
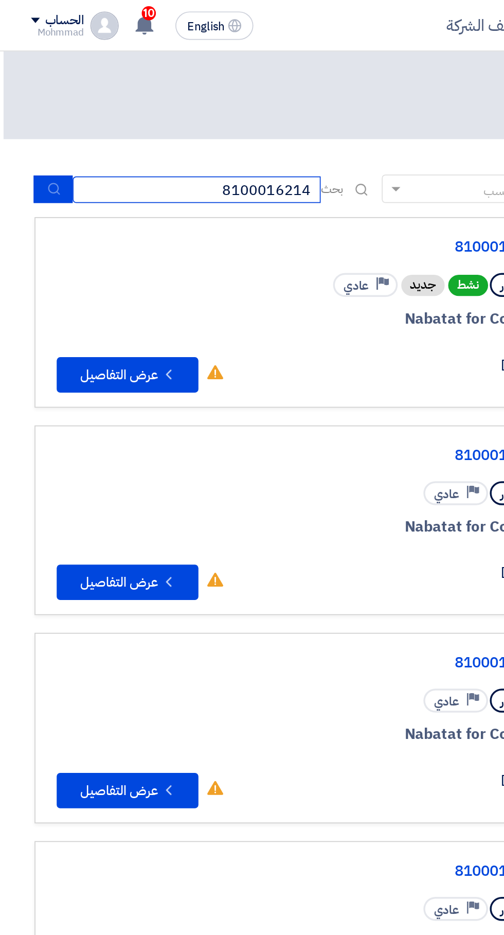
type input "8100016214"
click at [27, 111] on icon "submit" at bounding box center [31, 109] width 8 height 8
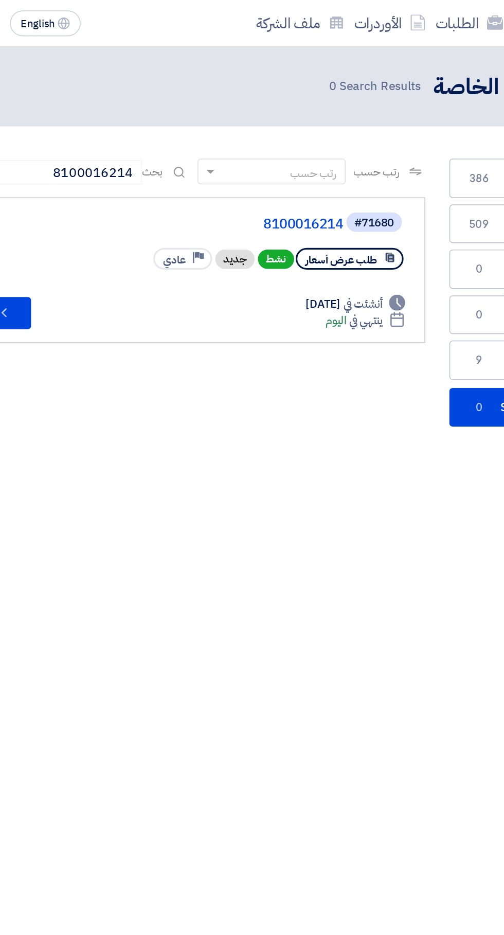
click at [303, 142] on link "8100016214" at bounding box center [212, 143] width 206 height 9
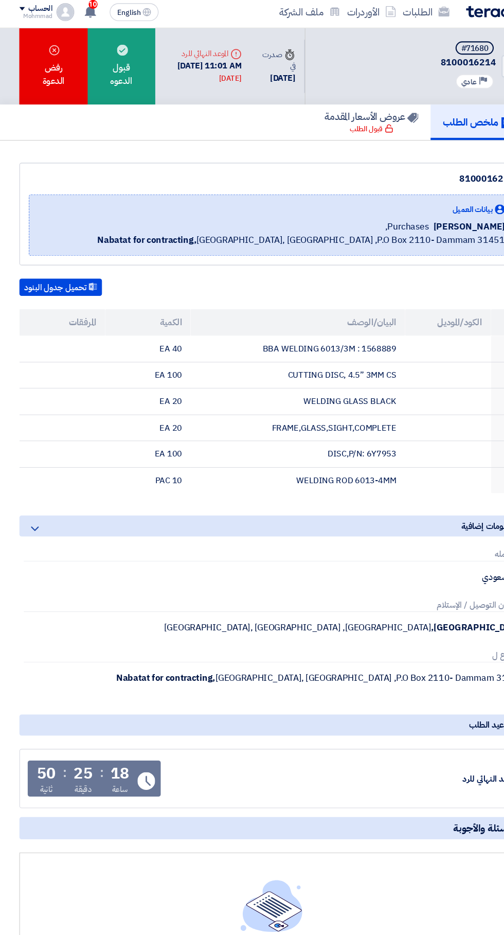
click at [118, 66] on div "قبول الدعوه" at bounding box center [112, 65] width 63 height 71
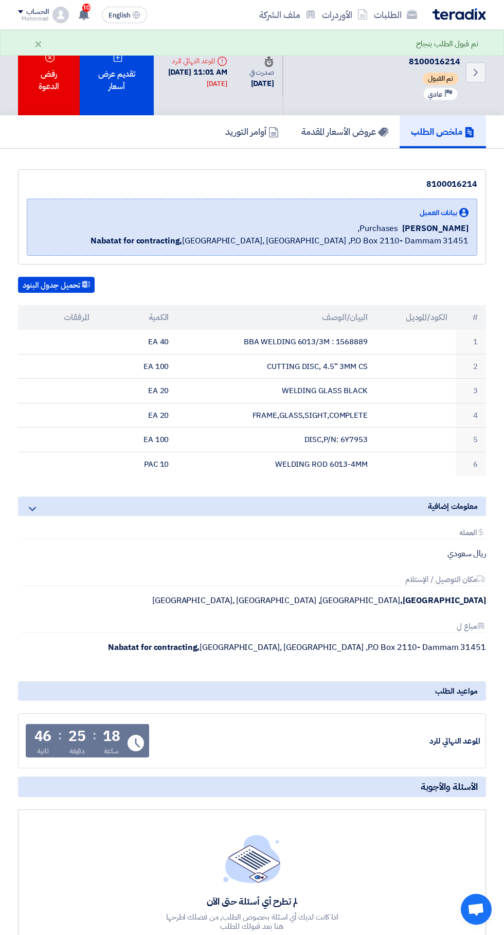
click at [128, 84] on div "تقديم عرض أسعار" at bounding box center [117, 72] width 74 height 85
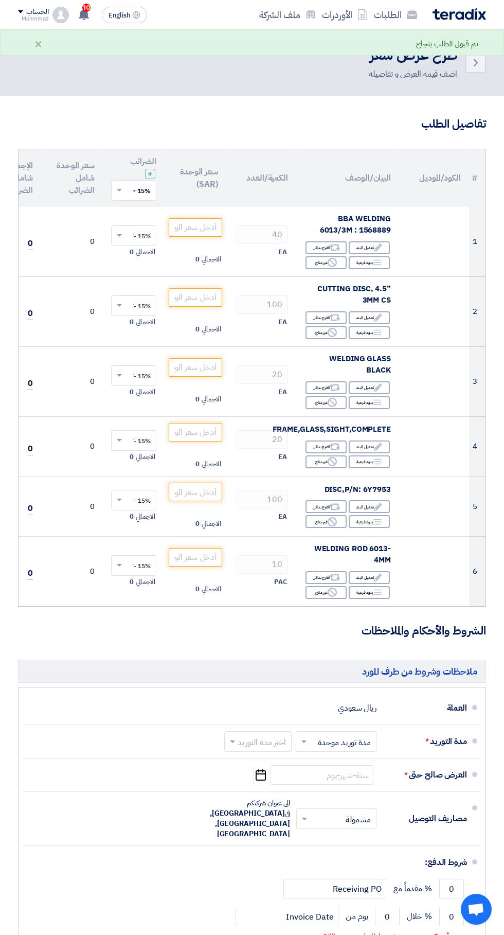
click at [475, 63] on icon "Back" at bounding box center [476, 63] width 12 height 12
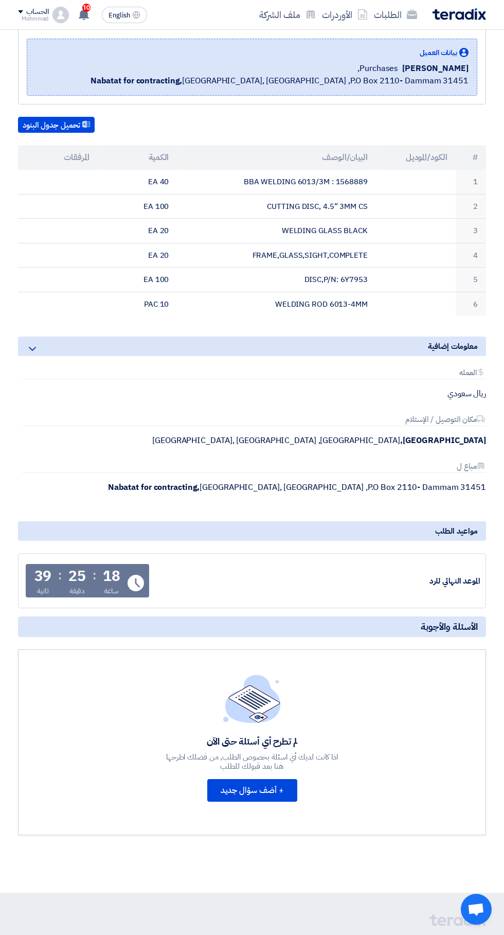
scroll to position [183, 0]
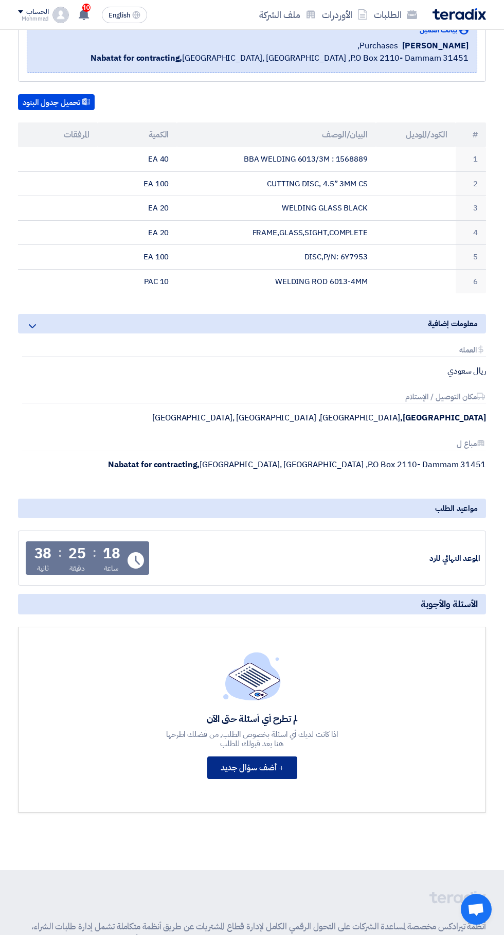
click at [261, 765] on button "+ أضف سؤال جديد" at bounding box center [252, 767] width 90 height 23
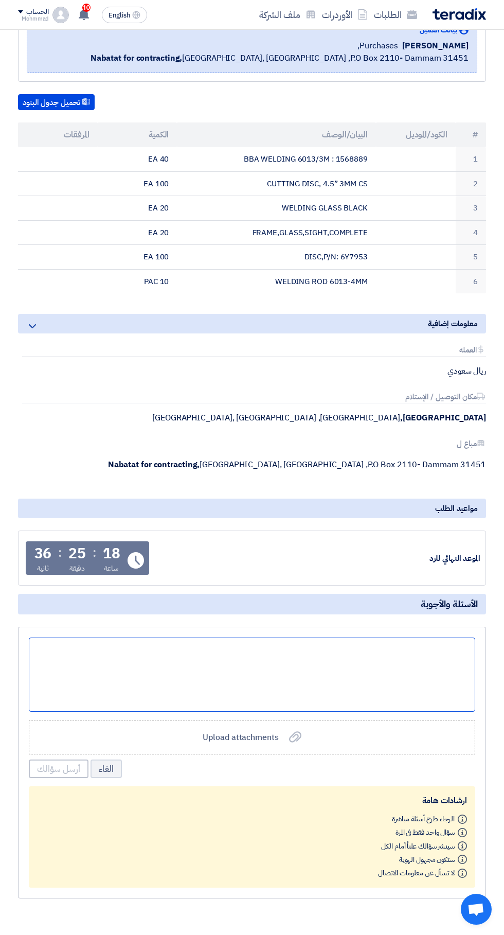
click at [387, 650] on div at bounding box center [252, 675] width 447 height 74
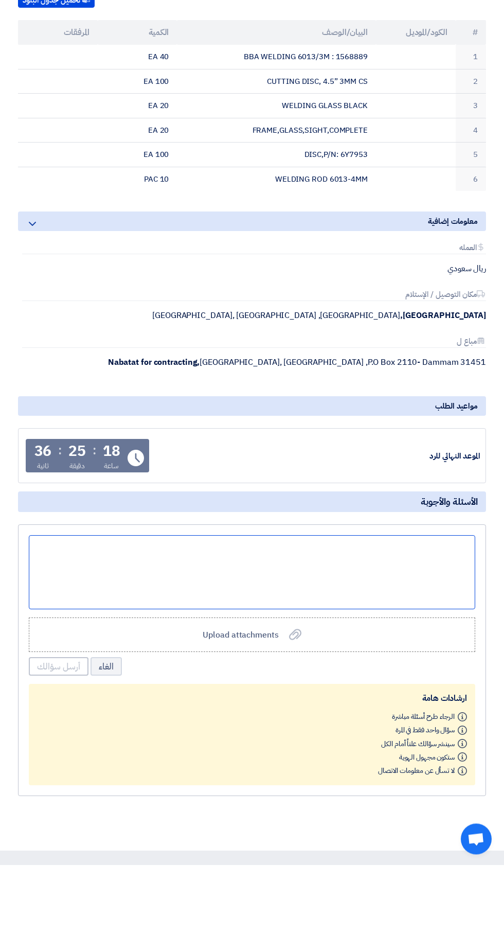
scroll to position [215, 0]
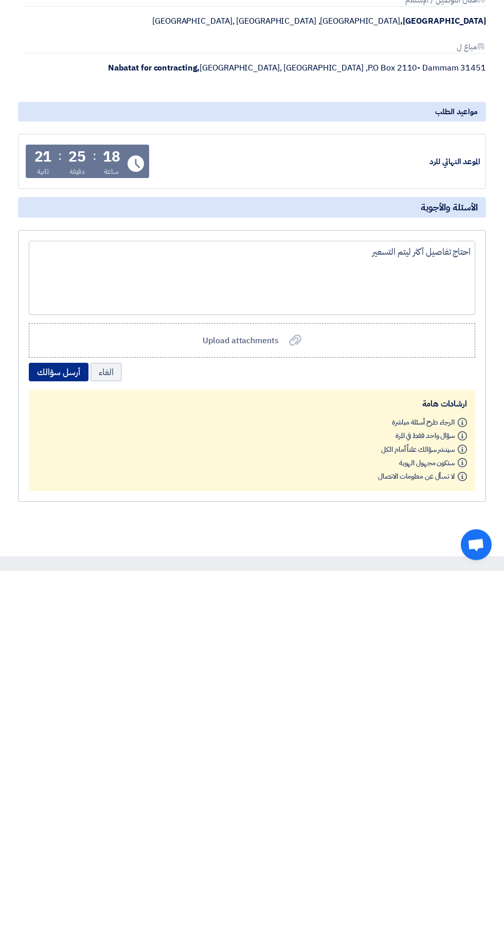
click at [57, 740] on button "أرسل سؤالك" at bounding box center [59, 737] width 60 height 19
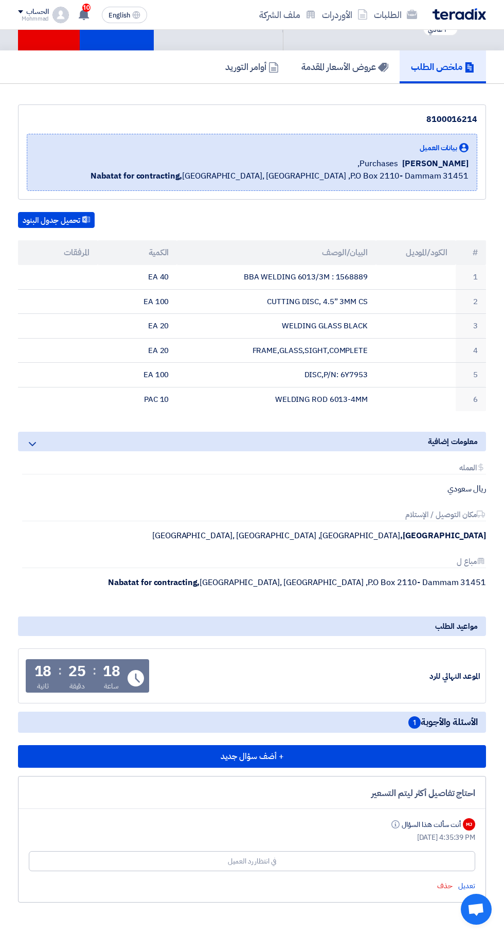
scroll to position [0, 0]
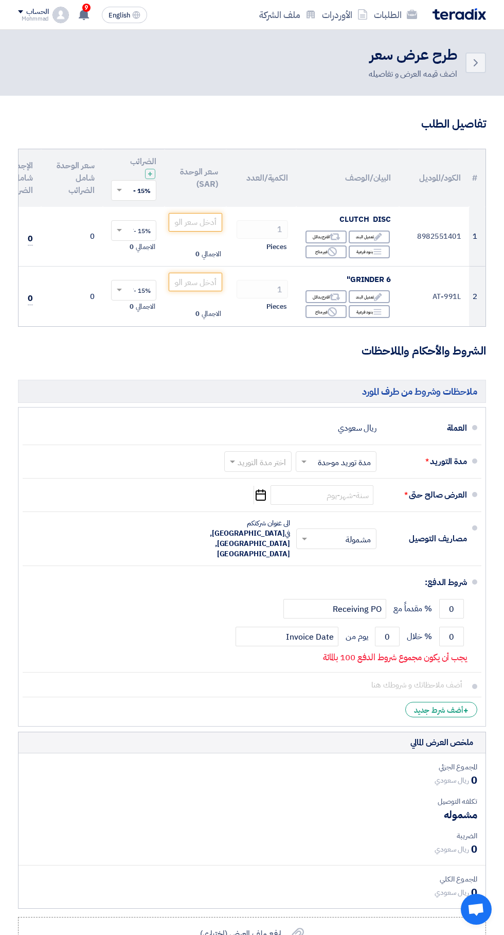
click at [475, 60] on icon "Back" at bounding box center [476, 63] width 12 height 12
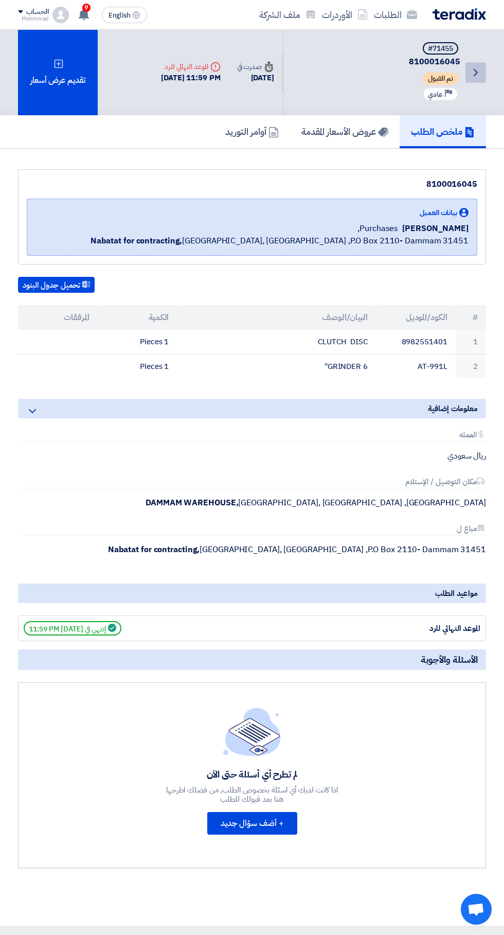
click at [475, 72] on icon "Back" at bounding box center [476, 72] width 12 height 12
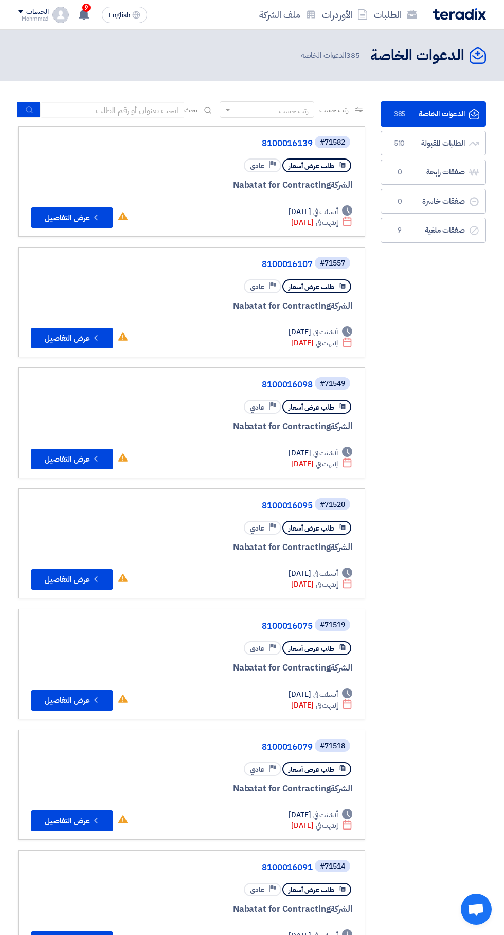
scroll to position [0, -2]
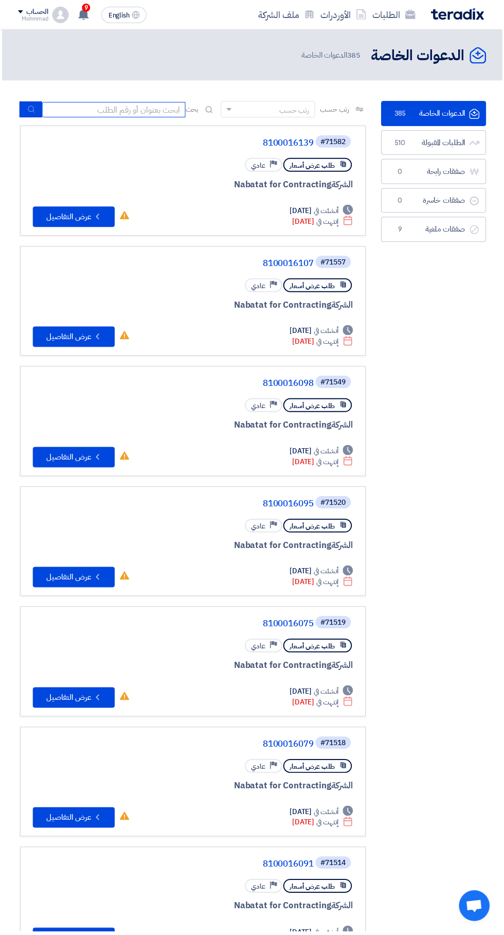
click at [146, 116] on input at bounding box center [114, 109] width 144 height 15
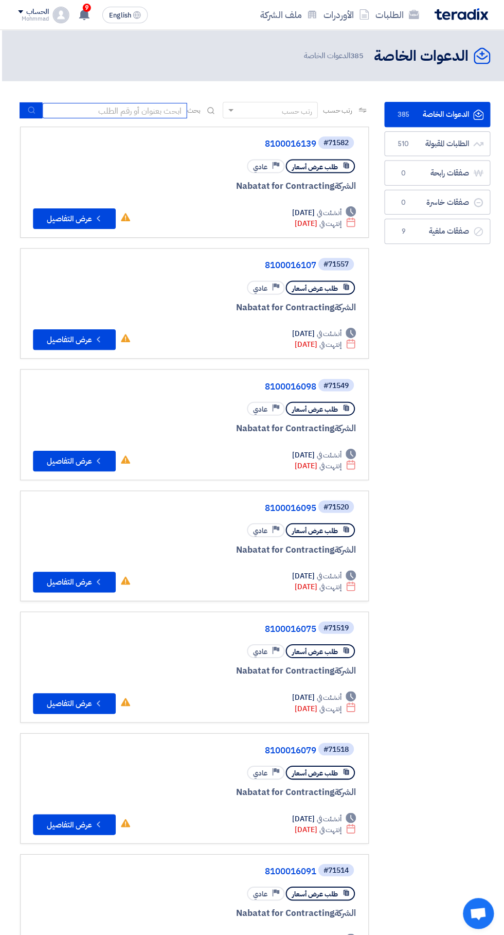
scroll to position [0, -2]
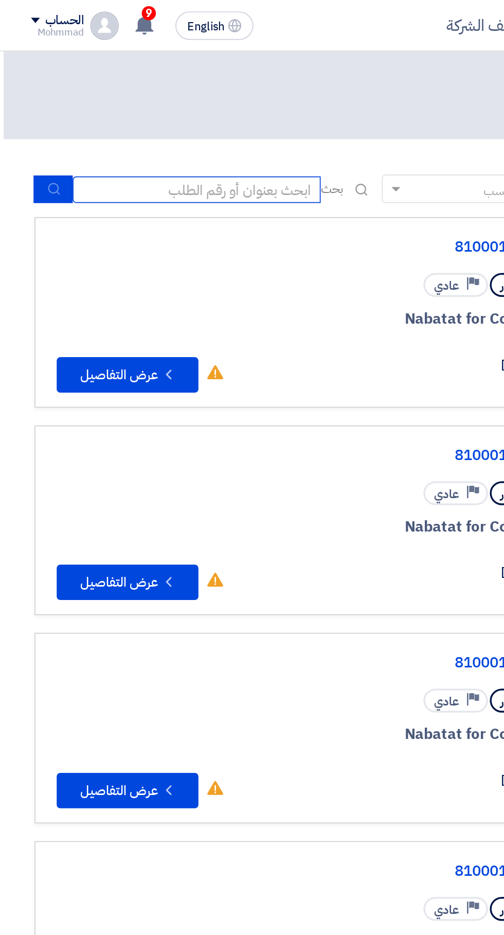
paste input "71672"
type input "71672"
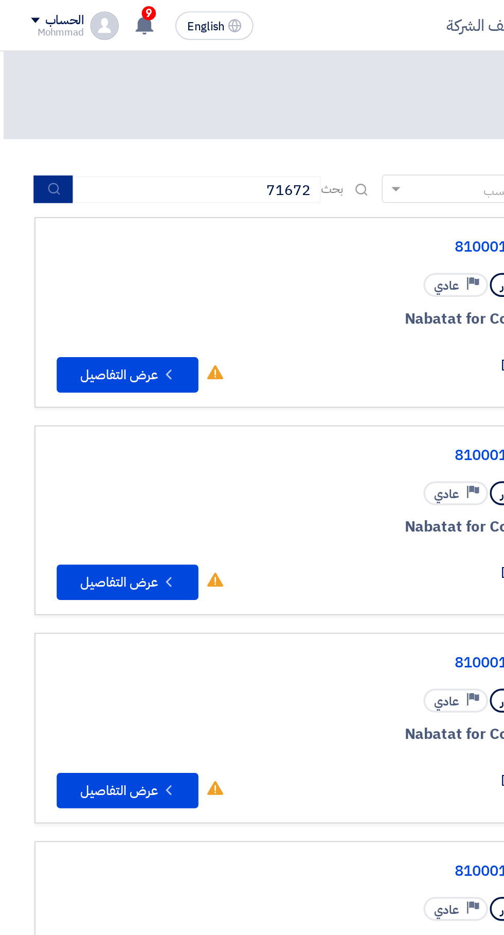
click at [31, 110] on icon "submit" at bounding box center [31, 109] width 8 height 8
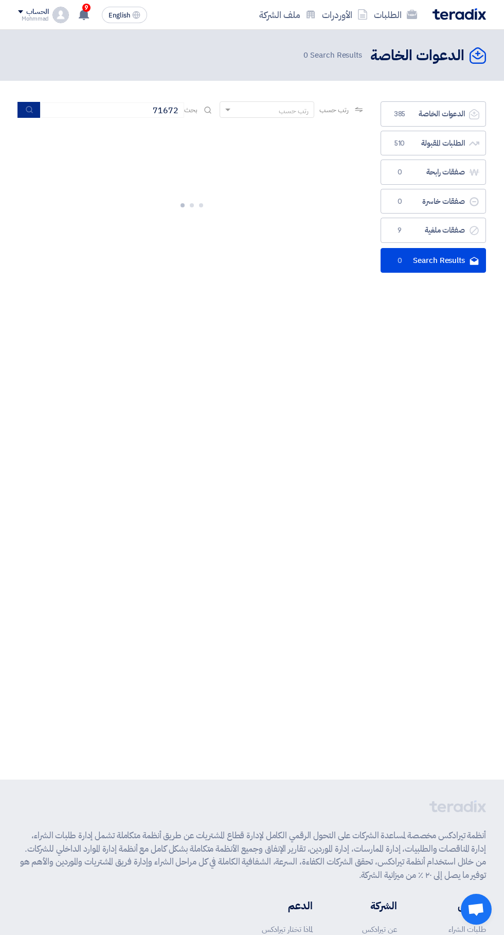
scroll to position [0, -2]
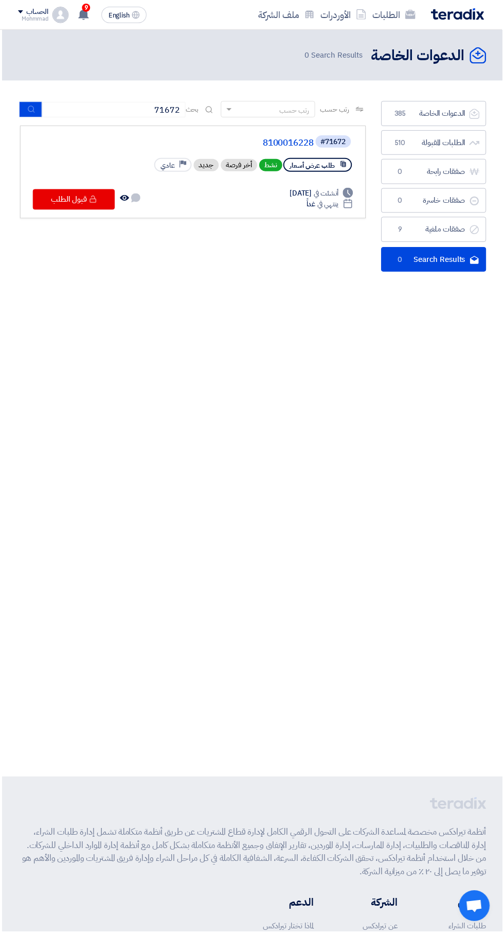
click at [288, 140] on link "8100016228" at bounding box center [212, 143] width 206 height 9
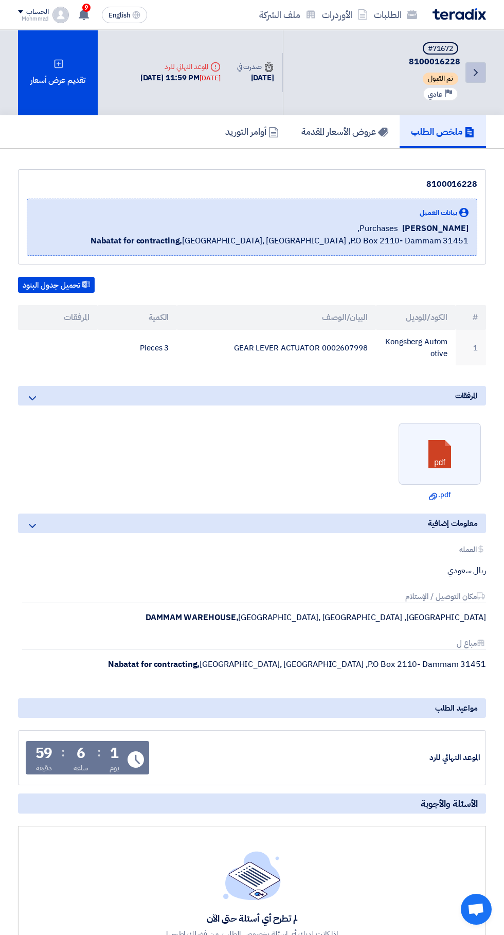
click at [475, 76] on icon "Back" at bounding box center [476, 72] width 12 height 12
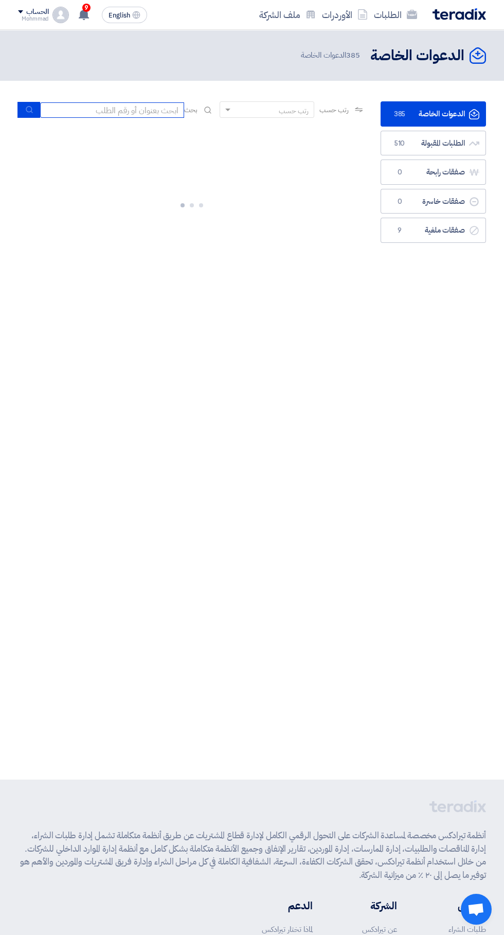
click at [147, 109] on input at bounding box center [112, 109] width 144 height 15
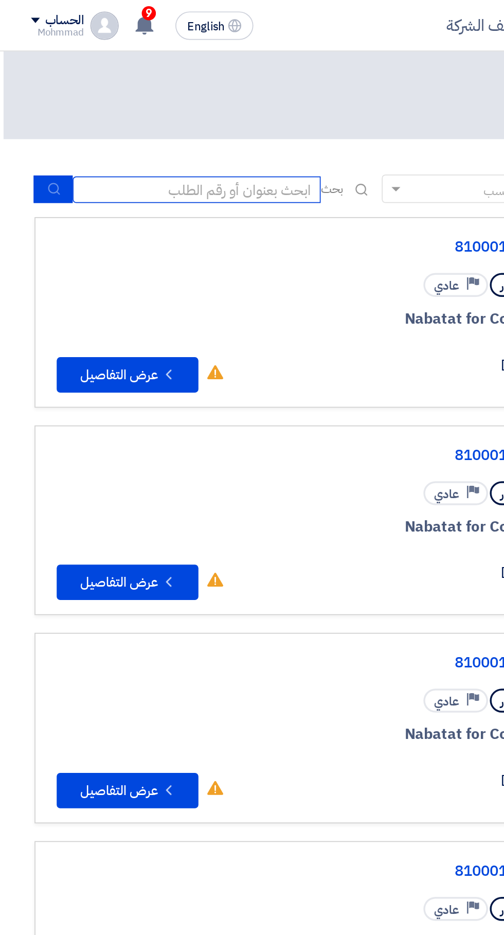
scroll to position [0, -2]
type input "630388AM"
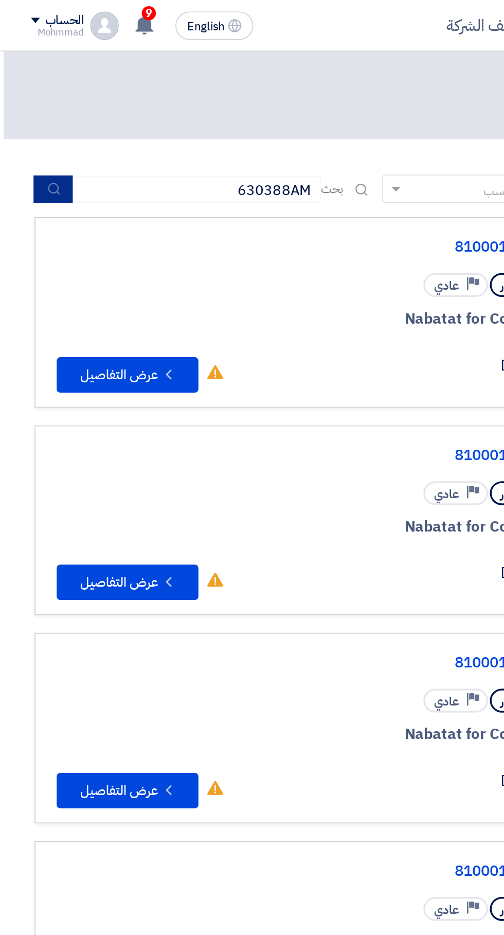
click at [28, 109] on use "submit" at bounding box center [31, 110] width 7 height 7
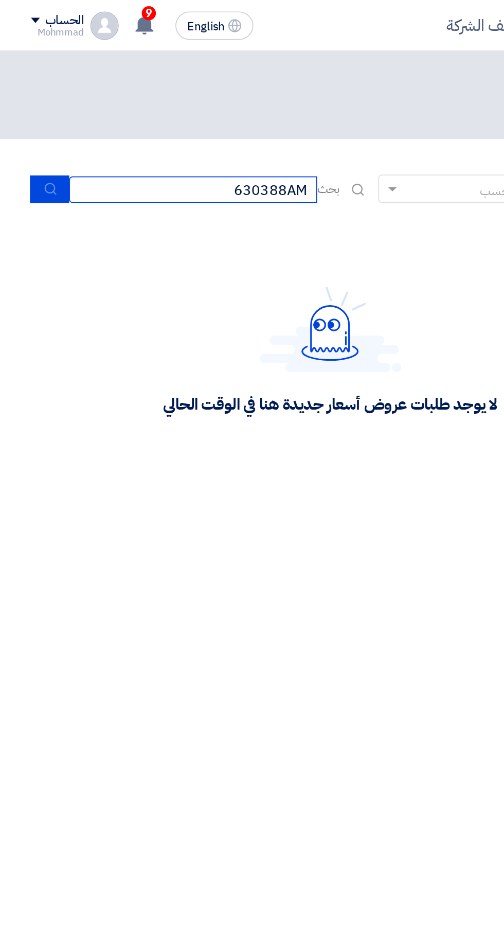
click at [123, 113] on input "630388AM" at bounding box center [112, 109] width 144 height 15
click at [160, 114] on input at bounding box center [112, 109] width 144 height 15
paste input "8100016214"
type input "8100016214"
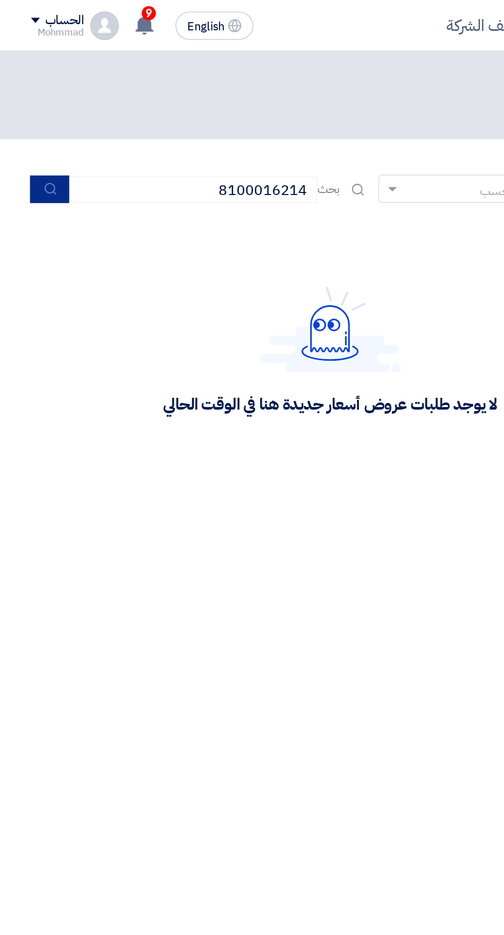
click at [29, 110] on icon "submit" at bounding box center [29, 109] width 8 height 8
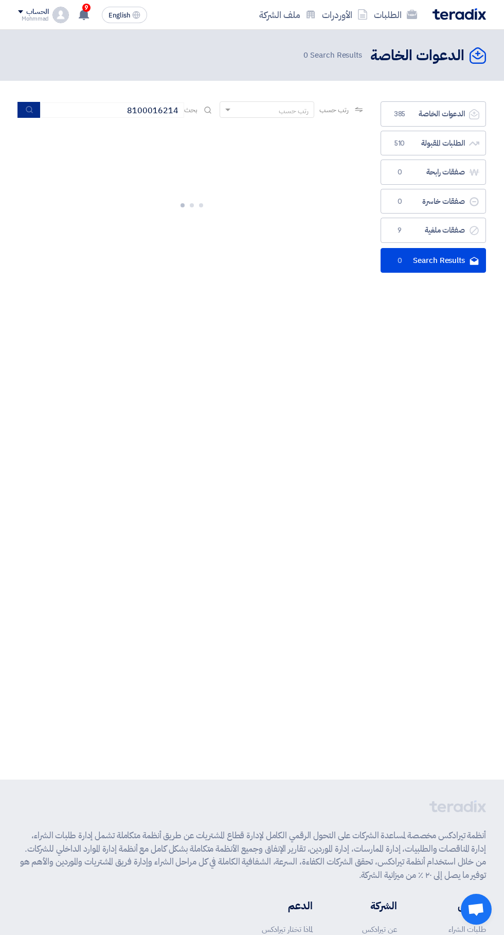
scroll to position [0, -2]
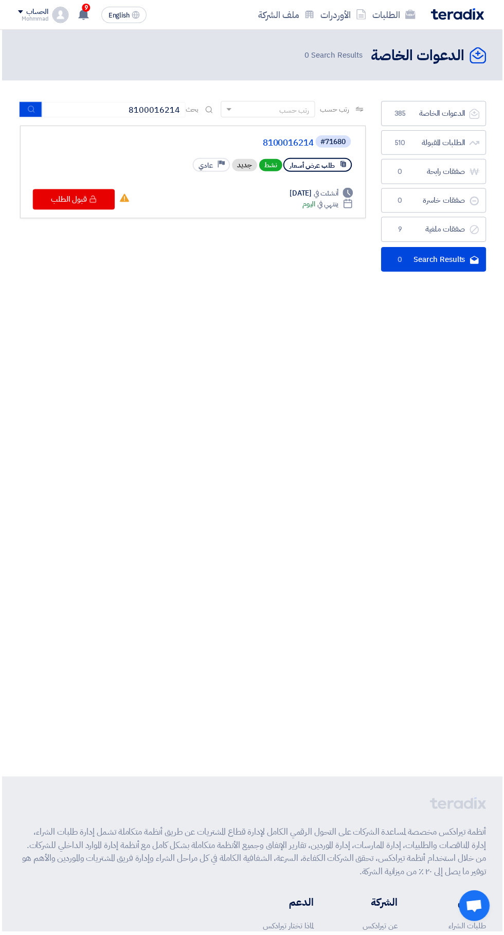
click at [295, 143] on link "8100016214" at bounding box center [212, 143] width 206 height 9
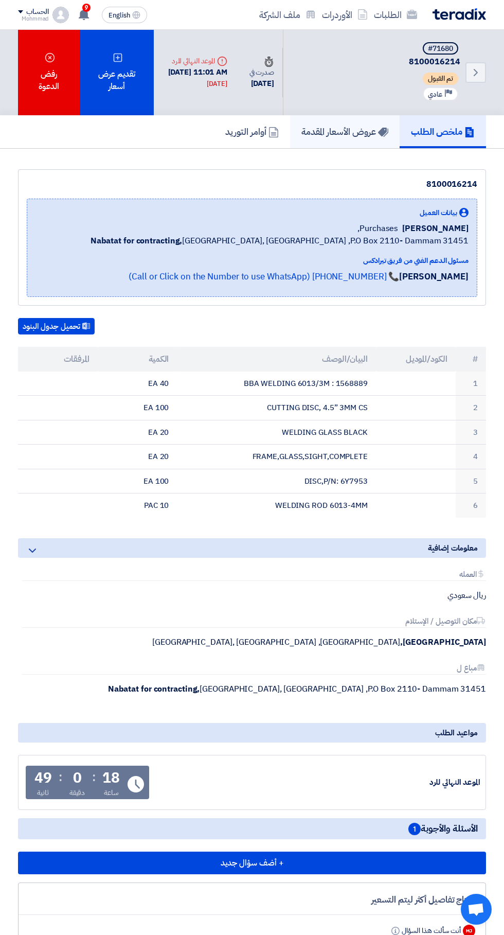
click at [340, 133] on h5 "عروض الأسعار المقدمة" at bounding box center [345, 132] width 87 height 12
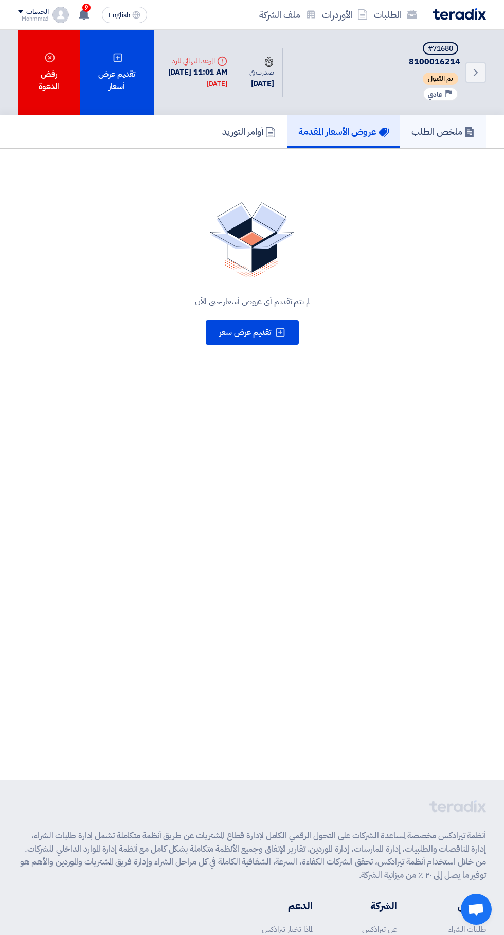
click at [437, 135] on h5 "ملخص الطلب" at bounding box center [443, 132] width 63 height 12
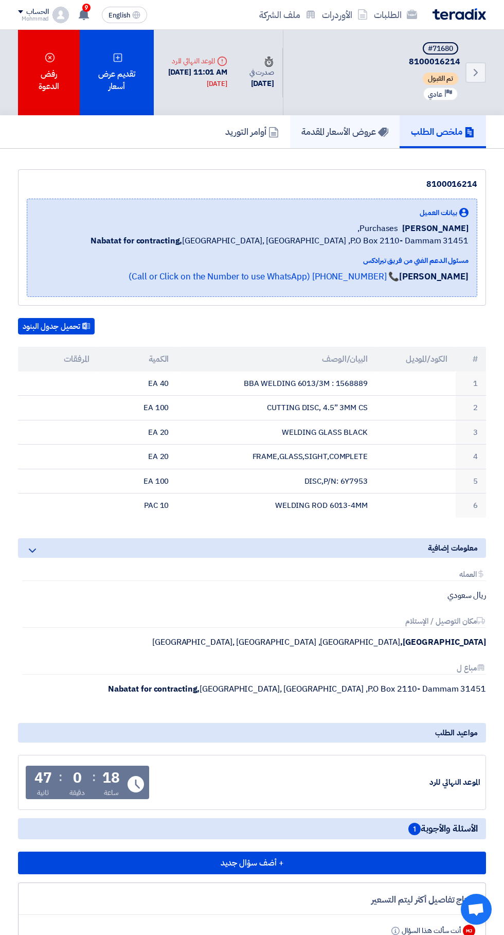
click at [342, 137] on h5 "عروض الأسعار المقدمة" at bounding box center [345, 132] width 87 height 12
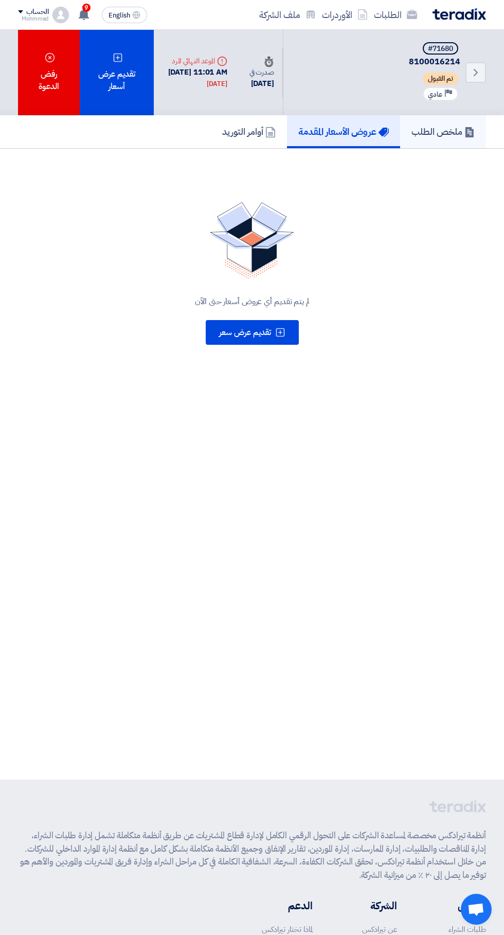
click at [454, 131] on h5 "ملخص الطلب" at bounding box center [443, 132] width 63 height 12
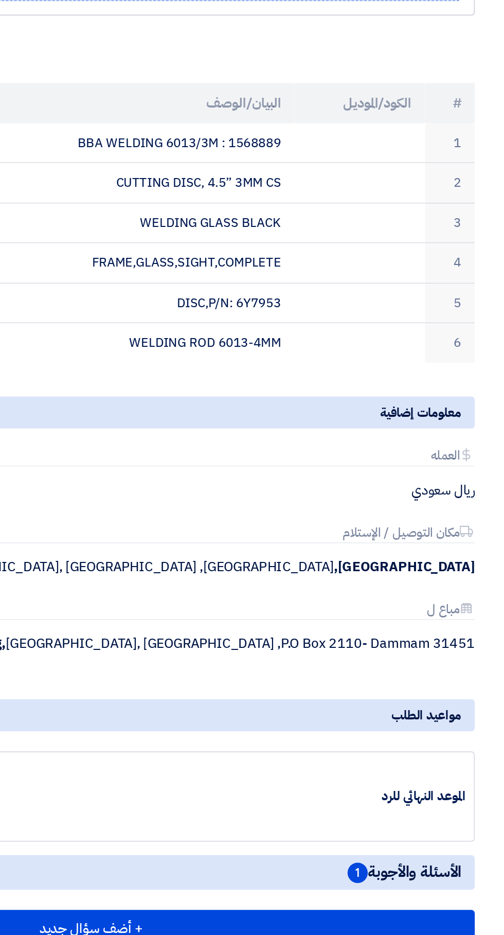
scroll to position [200, 0]
